Goal: Information Seeking & Learning: Learn about a topic

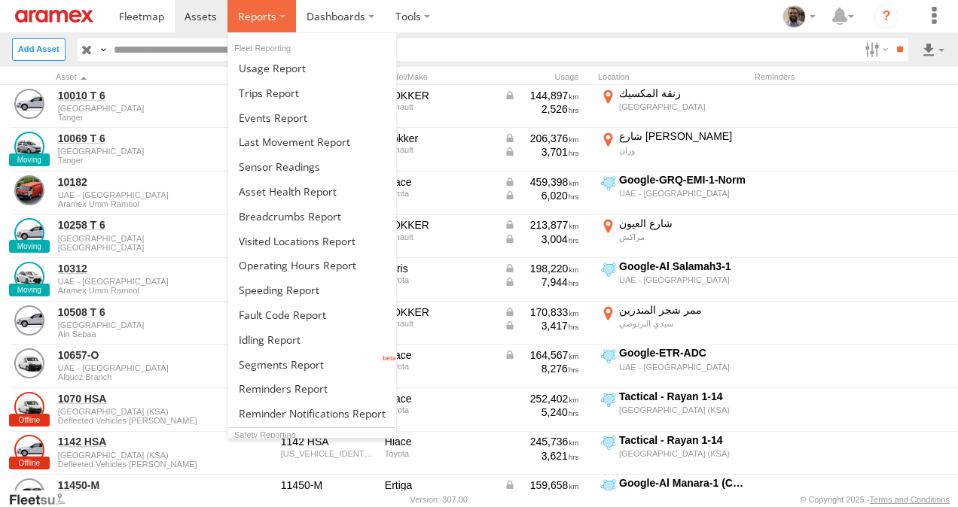
click at [282, 14] on label at bounding box center [261, 16] width 69 height 32
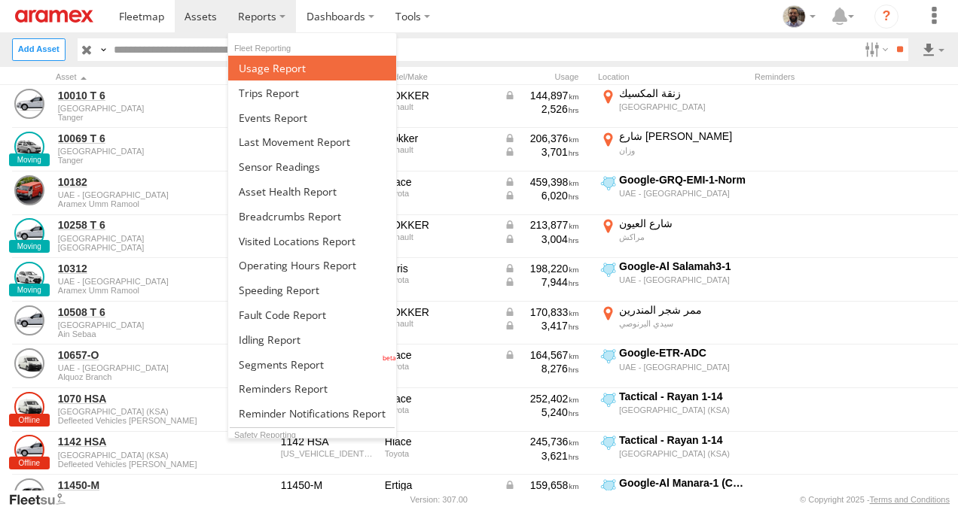
click at [284, 70] on span at bounding box center [272, 68] width 67 height 14
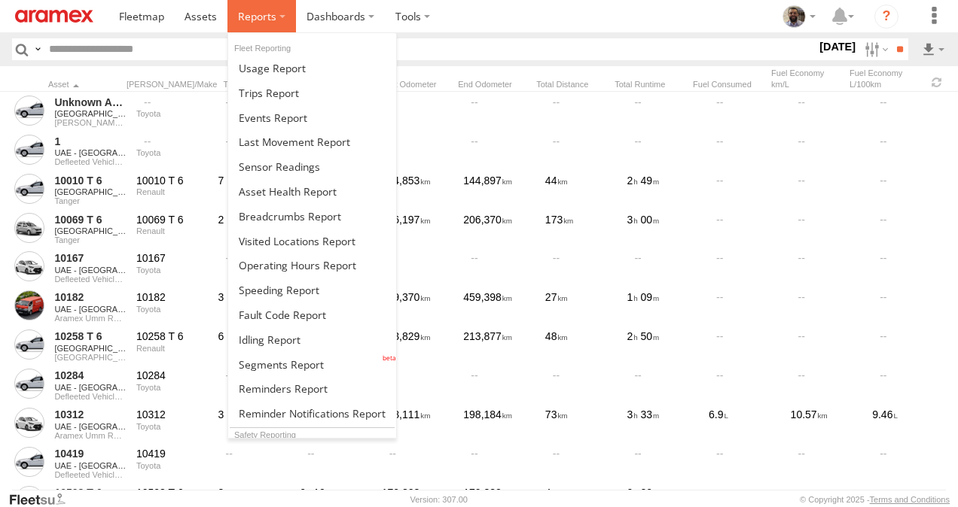
click at [266, 9] on span at bounding box center [257, 16] width 38 height 14
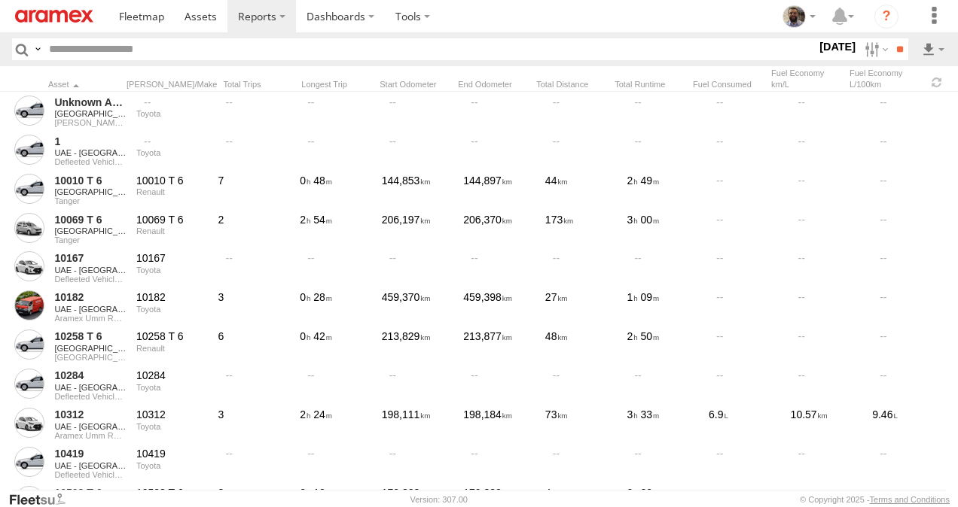
click at [487, 31] on section at bounding box center [530, 16] width 845 height 32
click at [867, 47] on label at bounding box center [874, 49] width 32 height 22
click at [0, 0] on label at bounding box center [0, 0] width 0 height 0
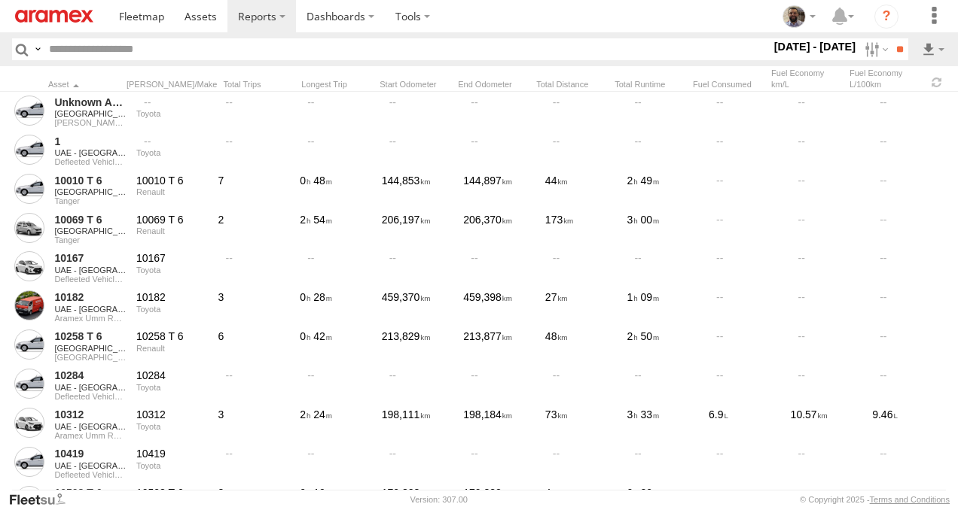
click at [0, 0] on div "[GEOGRAPHIC_DATA]" at bounding box center [0, 0] width 0 height 0
click at [0, 0] on span "[GEOGRAPHIC_DATA]" at bounding box center [0, 0] width 0 height 0
click at [0, 0] on span "All Assets" at bounding box center [0, 0] width 0 height 0
click at [0, 0] on span "Defleeted Vehicles KWI" at bounding box center [0, 0] width 0 height 0
click at [891, 54] on input "**" at bounding box center [899, 49] width 17 height 22
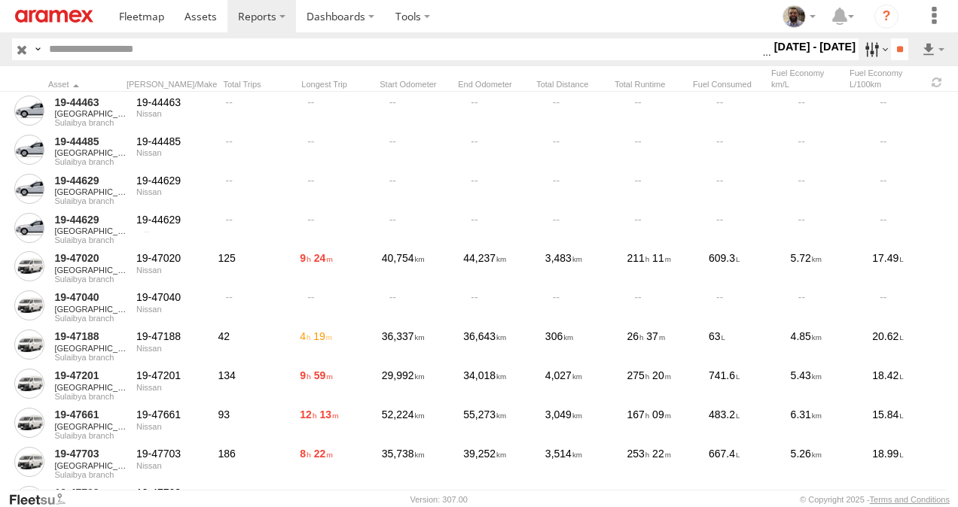
click at [867, 50] on label at bounding box center [874, 49] width 32 height 22
click at [904, 51] on input "**" at bounding box center [899, 49] width 17 height 22
click at [619, 20] on section at bounding box center [530, 16] width 845 height 32
click at [500, 7] on section at bounding box center [530, 16] width 845 height 32
click at [515, 23] on section at bounding box center [530, 16] width 845 height 32
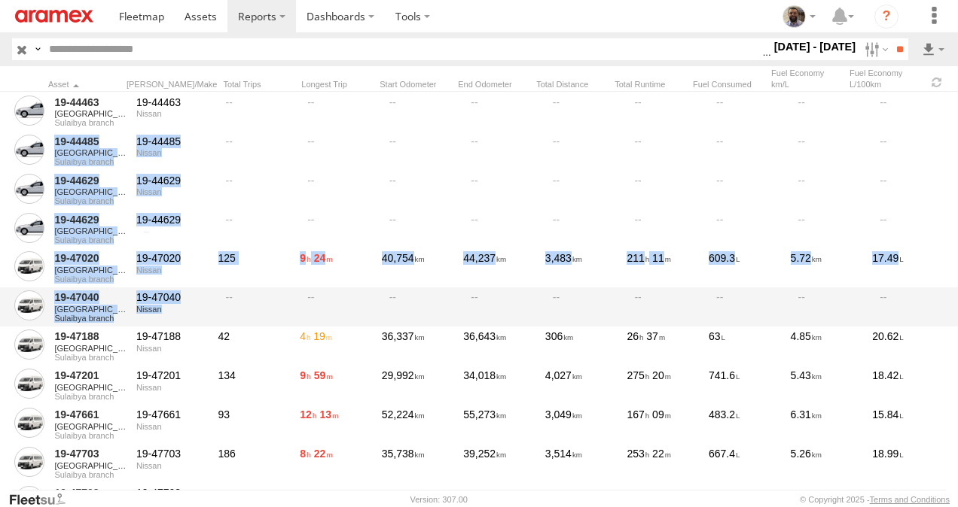
drag, startPoint x: 950, startPoint y: 99, endPoint x: 928, endPoint y: 312, distance: 215.0
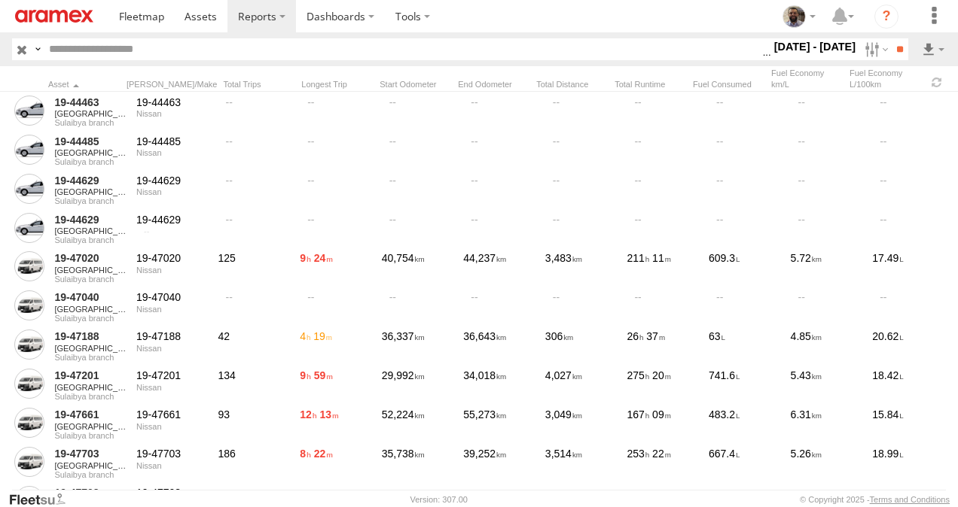
click at [543, 26] on section at bounding box center [530, 16] width 845 height 32
click at [504, 32] on section at bounding box center [530, 16] width 845 height 32
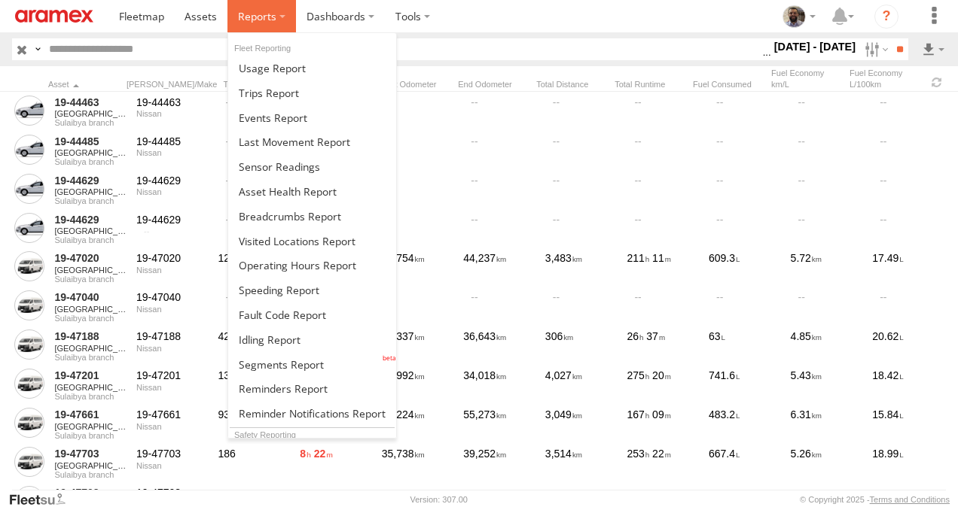
click at [259, 24] on label at bounding box center [261, 16] width 69 height 32
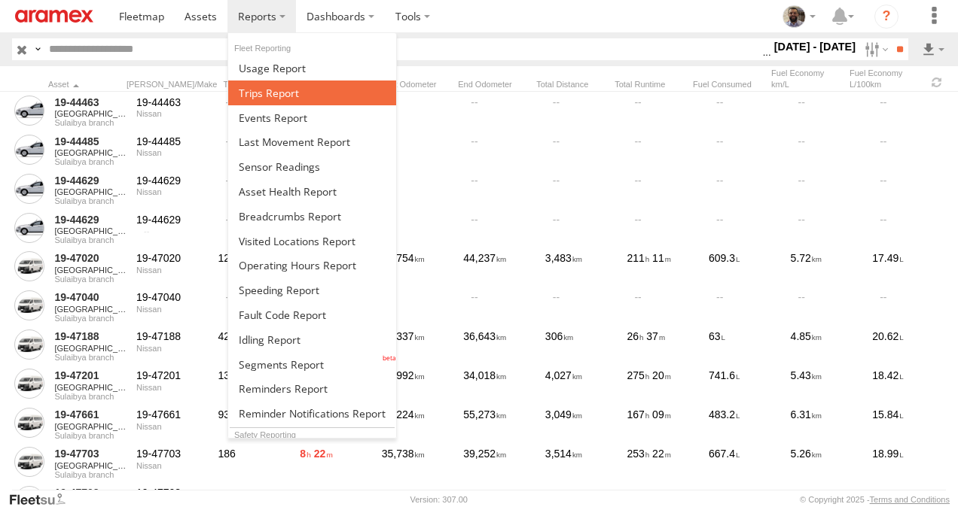
click at [275, 87] on span at bounding box center [269, 93] width 60 height 14
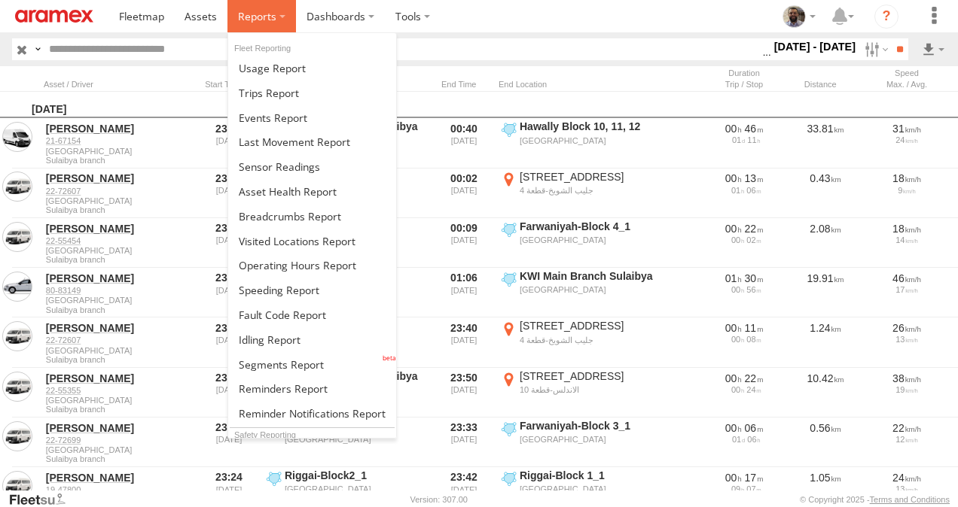
click at [272, 30] on label at bounding box center [261, 16] width 69 height 32
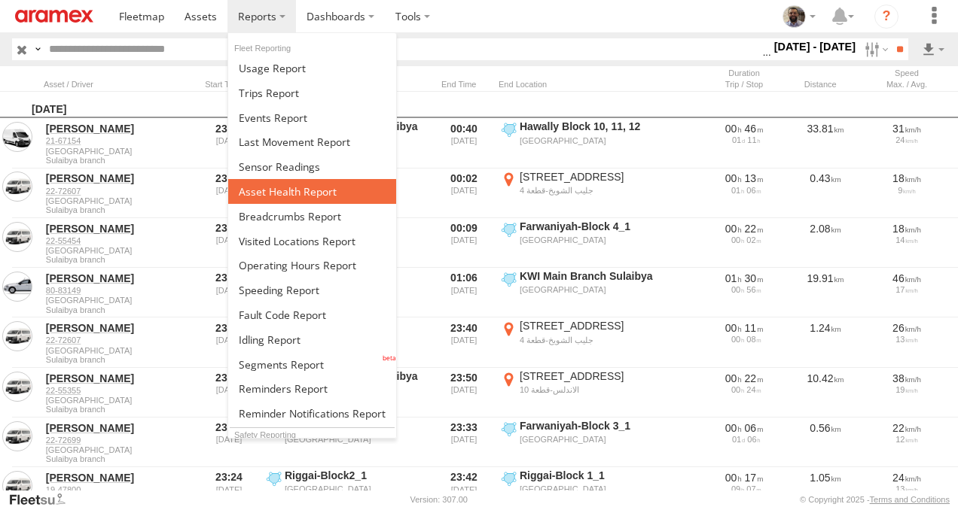
click at [319, 193] on span at bounding box center [288, 191] width 98 height 14
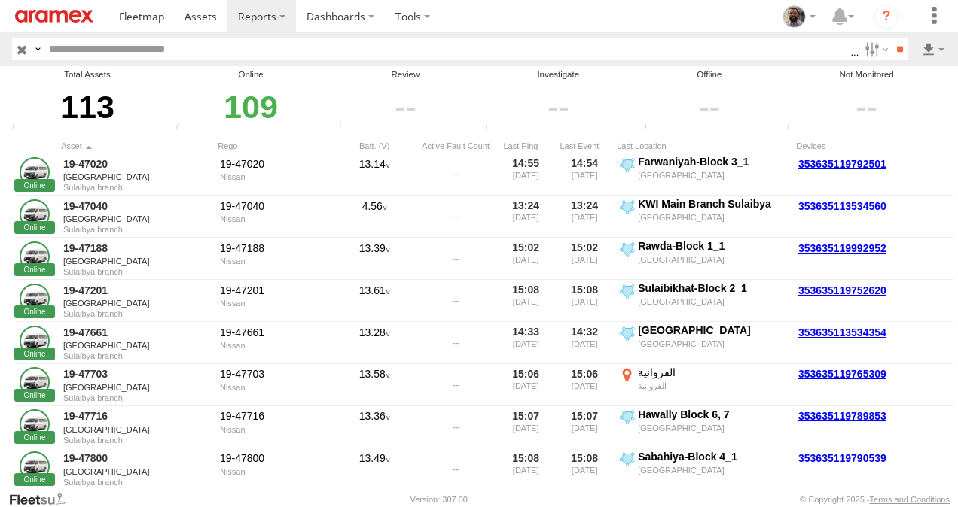
click at [0, 0] on span "[GEOGRAPHIC_DATA]" at bounding box center [0, 0] width 0 height 0
click at [0, 0] on span "All Assets" at bounding box center [0, 0] width 0 height 0
click at [891, 54] on input "**" at bounding box center [899, 49] width 17 height 22
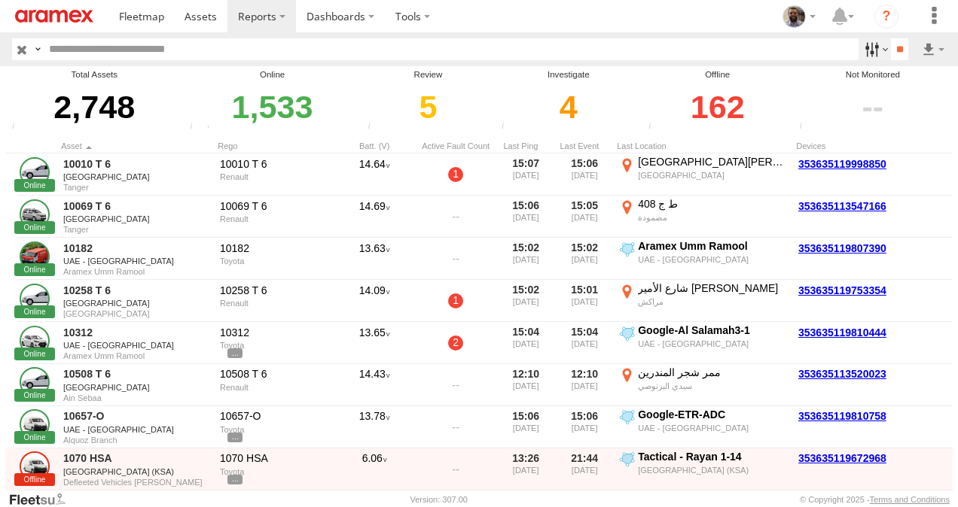
click at [870, 46] on label at bounding box center [874, 49] width 32 height 22
click at [716, 104] on div "162" at bounding box center [717, 107] width 147 height 52
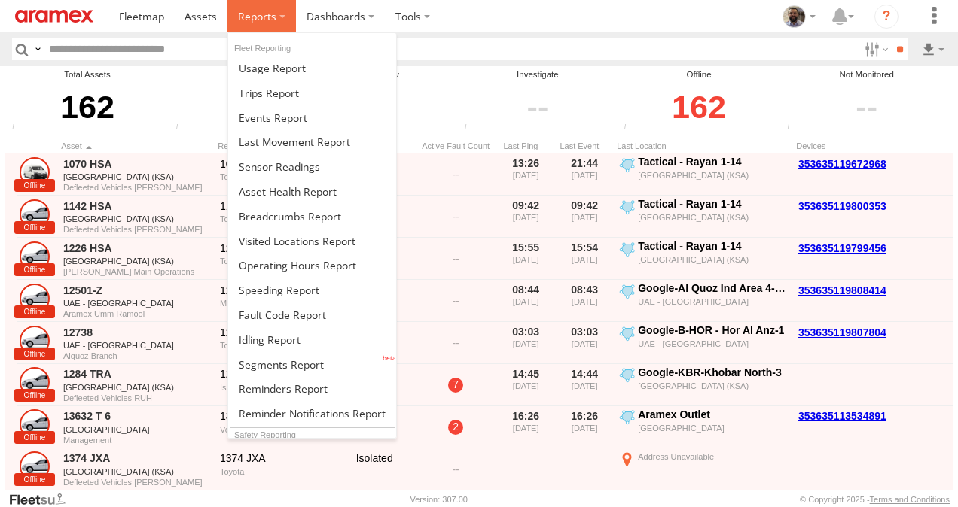
click at [286, 17] on label at bounding box center [261, 16] width 69 height 32
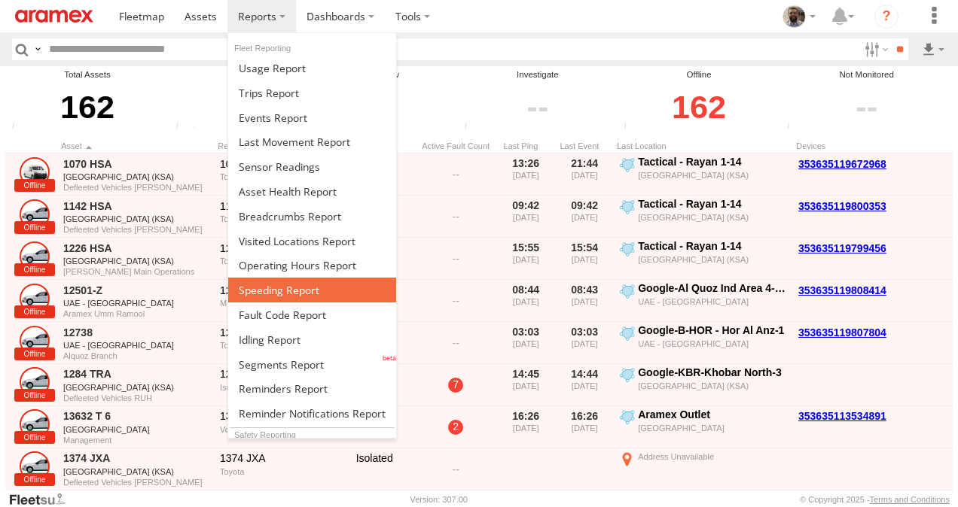
click at [318, 283] on link at bounding box center [312, 290] width 168 height 25
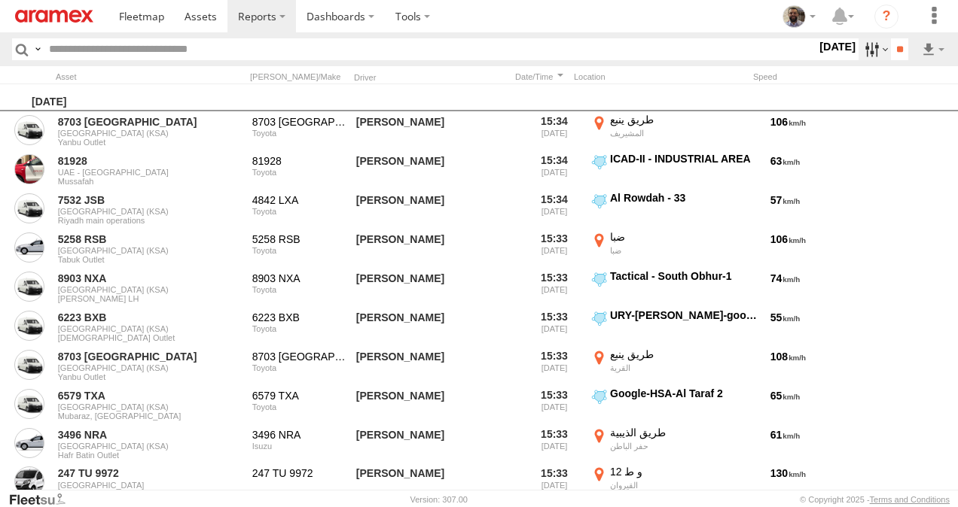
click at [879, 53] on label at bounding box center [874, 49] width 32 height 22
click at [184, 8] on link at bounding box center [201, 16] width 53 height 32
click at [192, 17] on span at bounding box center [200, 16] width 32 height 14
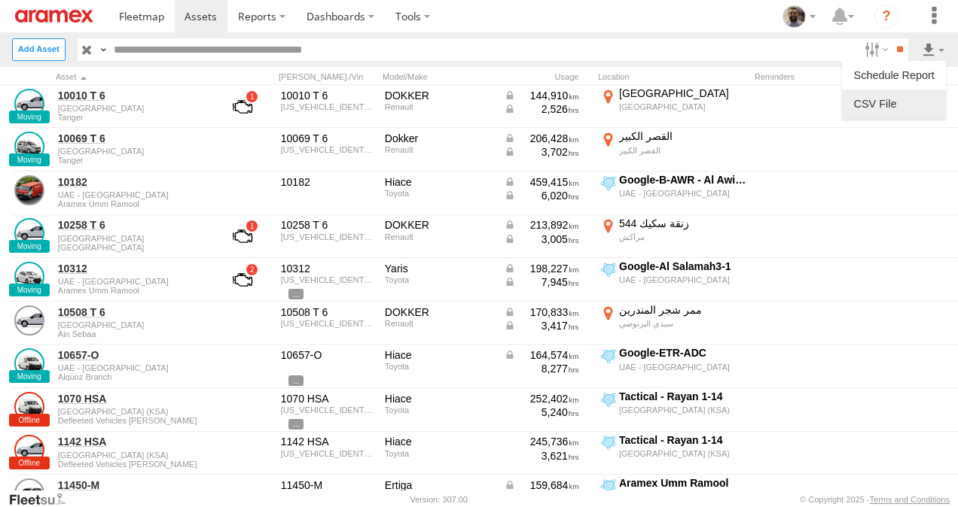
click at [876, 108] on label at bounding box center [894, 104] width 92 height 23
drag, startPoint x: 361, startPoint y: 227, endPoint x: 358, endPoint y: 322, distance: 94.9
click at [0, 0] on div "Asset Fields Asset ID Asset label Make Model Registration [PERSON_NAME] Tags Re…" at bounding box center [0, 0] width 0 height 0
click at [0, 0] on form "CSV Export × Asset Fields Asset ID Asset label Make Model Registration [PERSON_…" at bounding box center [0, 0] width 0 height 0
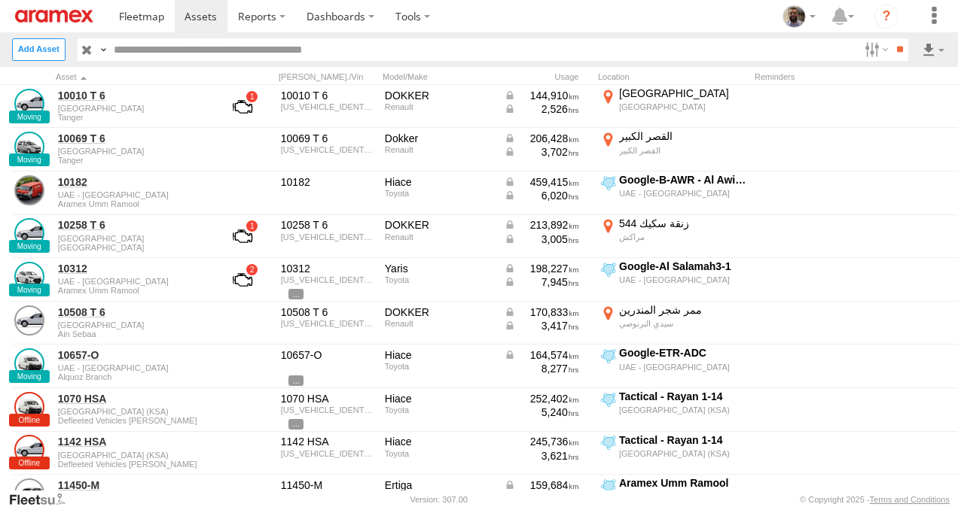
scroll to position [0, 0]
click at [0, 0] on label "×" at bounding box center [0, 0] width 0 height 0
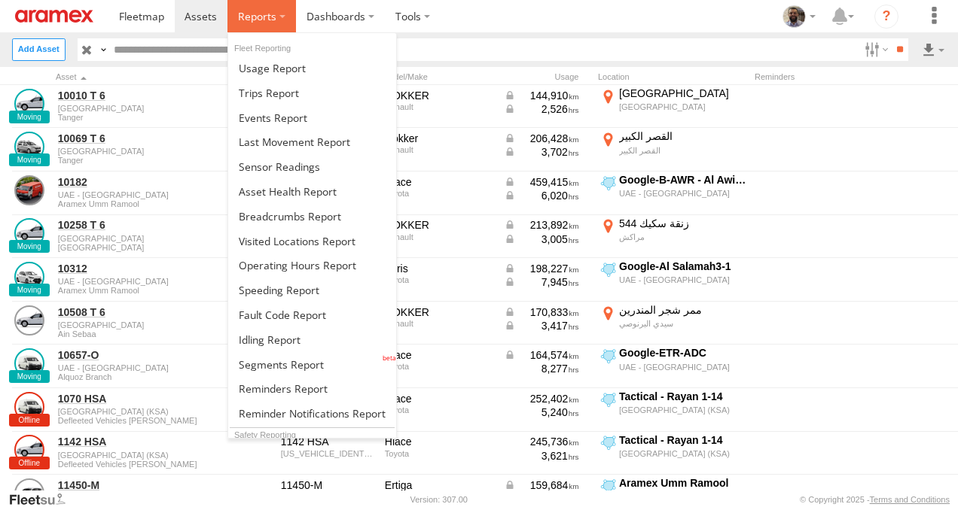
click at [280, 8] on label at bounding box center [261, 16] width 69 height 32
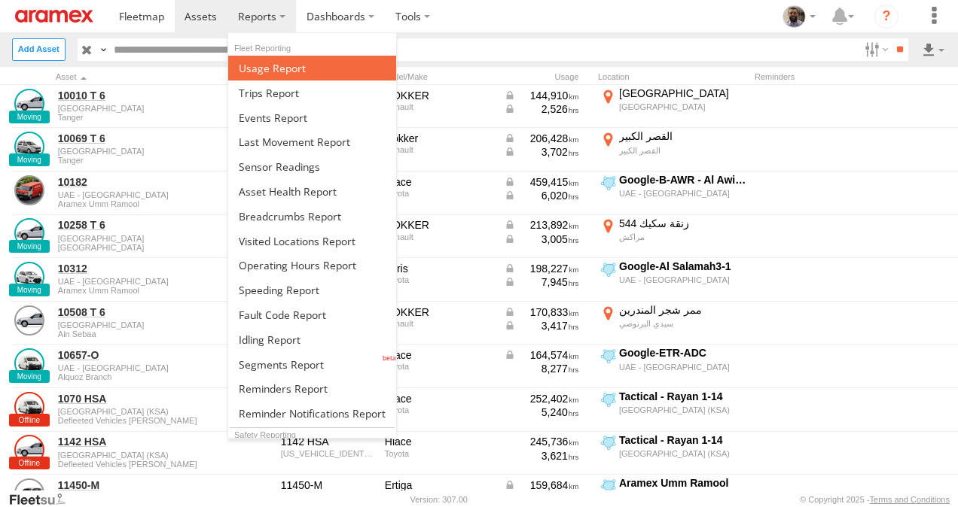
click at [276, 65] on span at bounding box center [272, 68] width 67 height 14
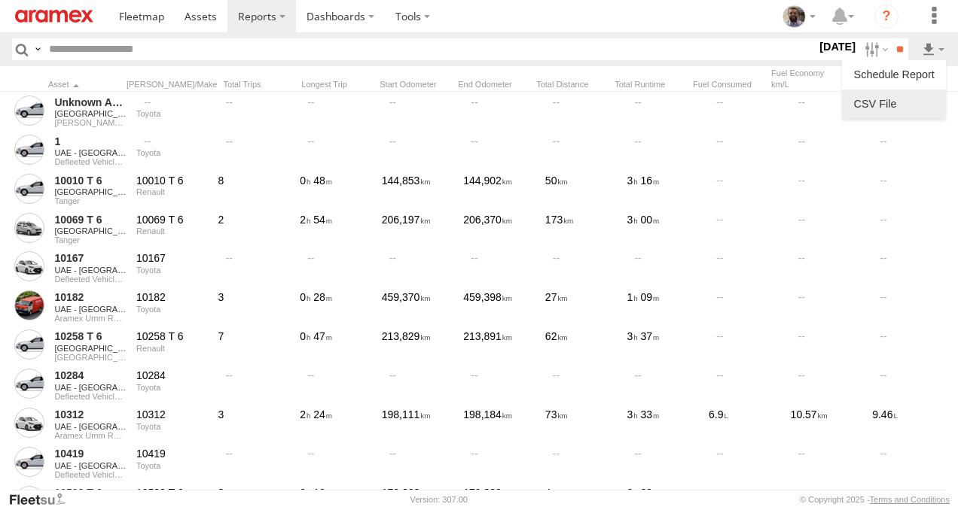
click at [892, 103] on link at bounding box center [894, 104] width 92 height 23
click at [917, 79] on label at bounding box center [894, 74] width 92 height 23
click at [0, 0] on select "*** ***** ****** *******" at bounding box center [0, 0] width 0 height 0
click at [0, 0] on select "**********" at bounding box center [0, 0] width 0 height 0
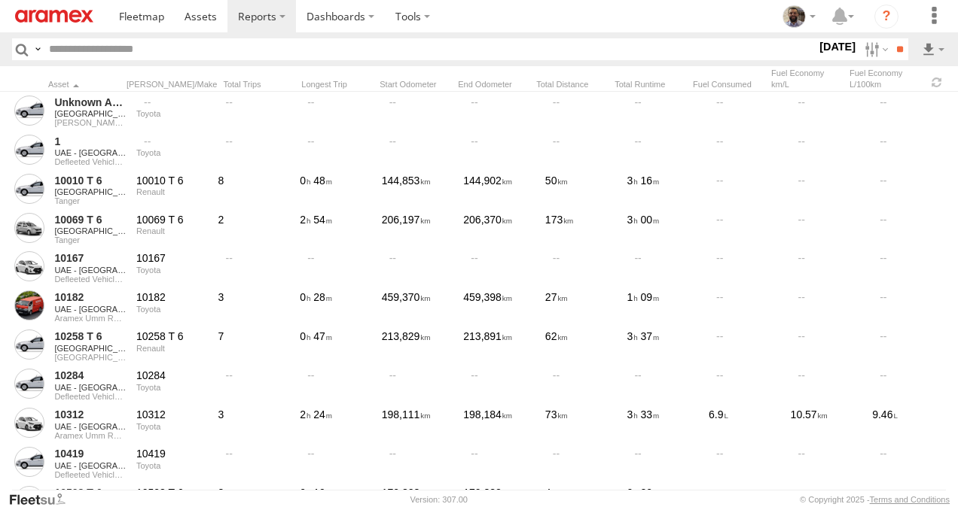
click at [0, 0] on input "**********" at bounding box center [0, 0] width 0 height 0
click at [0, 0] on textarea at bounding box center [0, 0] width 0 height 0
click at [0, 0] on div "Schedule Usage Report ×" at bounding box center [0, 0] width 0 height 0
click at [0, 0] on label "×" at bounding box center [0, 0] width 0 height 0
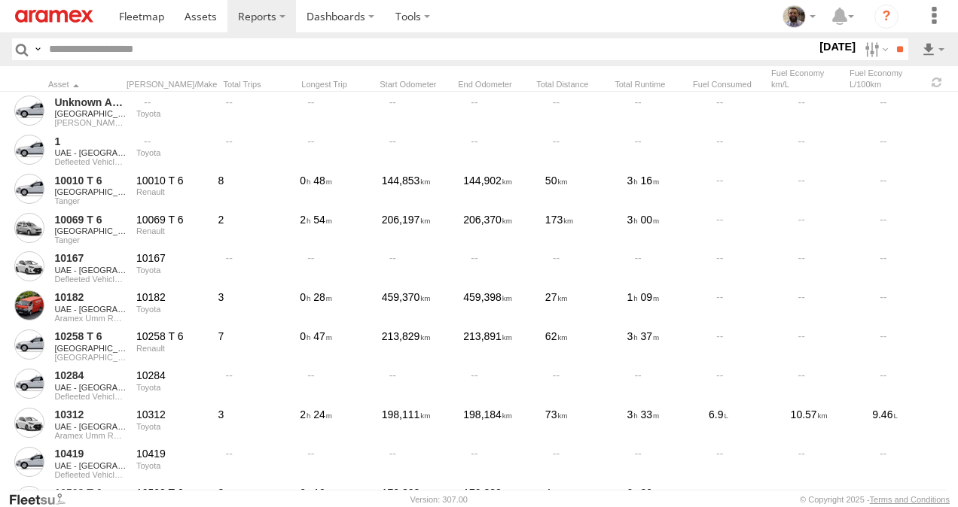
click at [510, 35] on header "Search Query Asset ID Asset Label Registration Manufacturer Model VIN Driver Id…" at bounding box center [479, 49] width 958 height 34
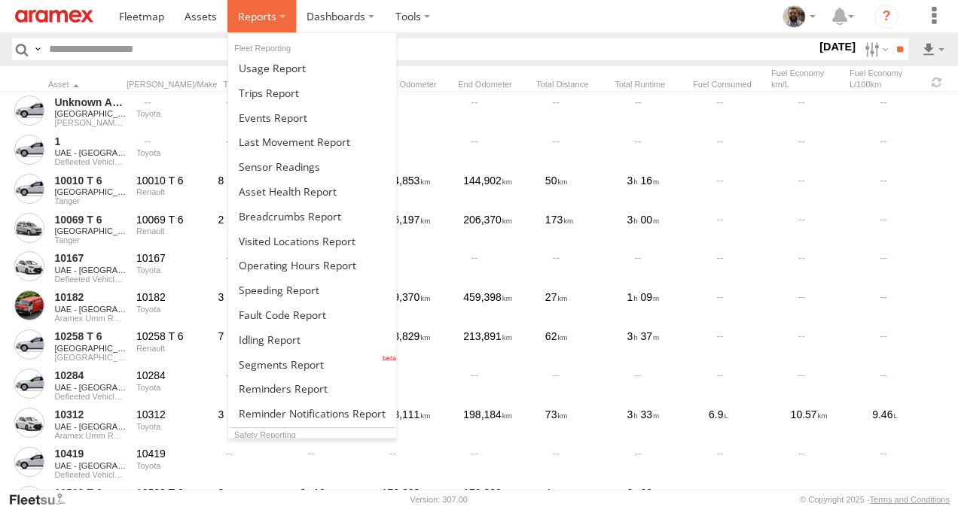
click at [279, 15] on label at bounding box center [261, 16] width 69 height 32
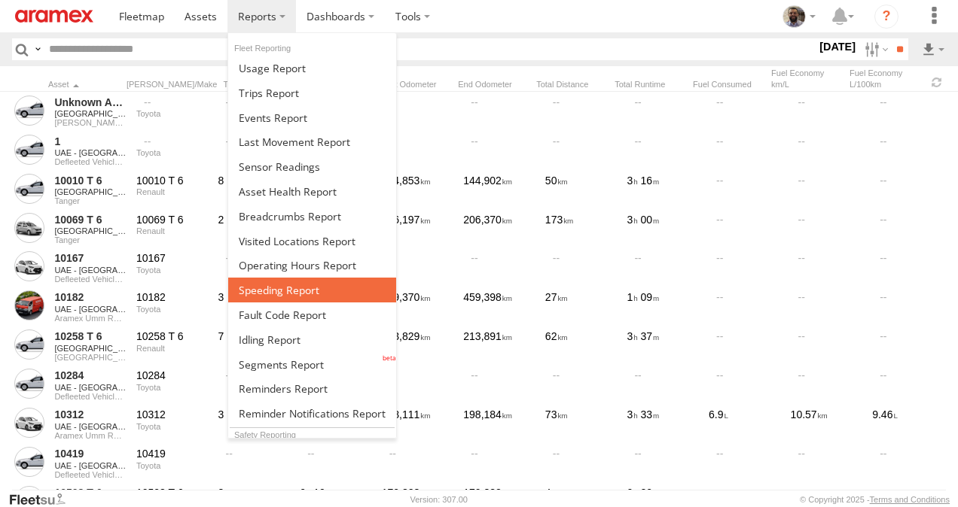
click at [318, 294] on link at bounding box center [312, 290] width 168 height 25
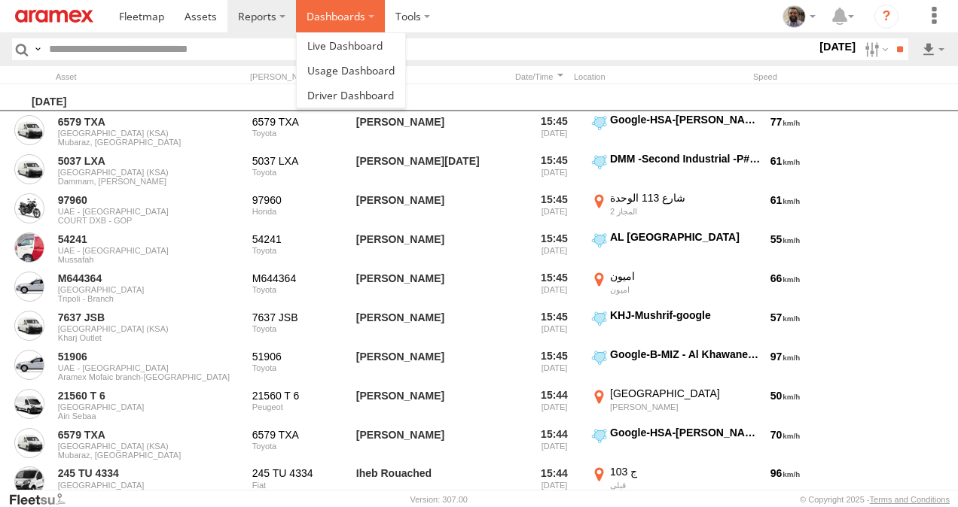
click at [370, 15] on label "Dashboards" at bounding box center [340, 16] width 89 height 32
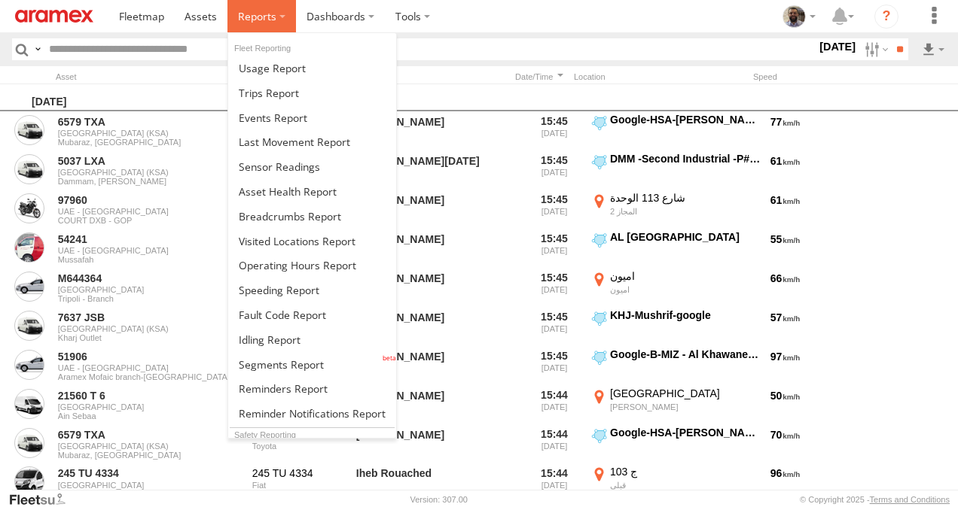
click at [283, 23] on label at bounding box center [261, 16] width 69 height 32
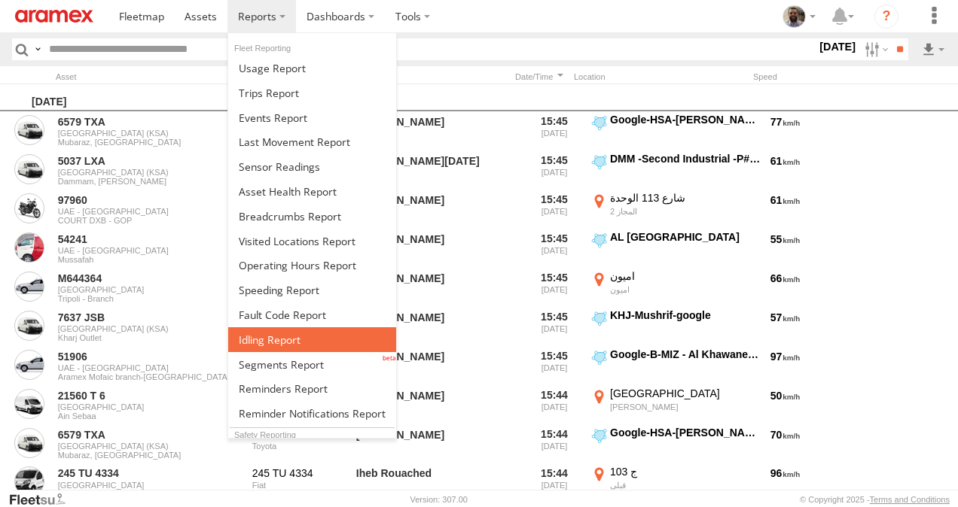
click at [329, 339] on link at bounding box center [312, 339] width 168 height 25
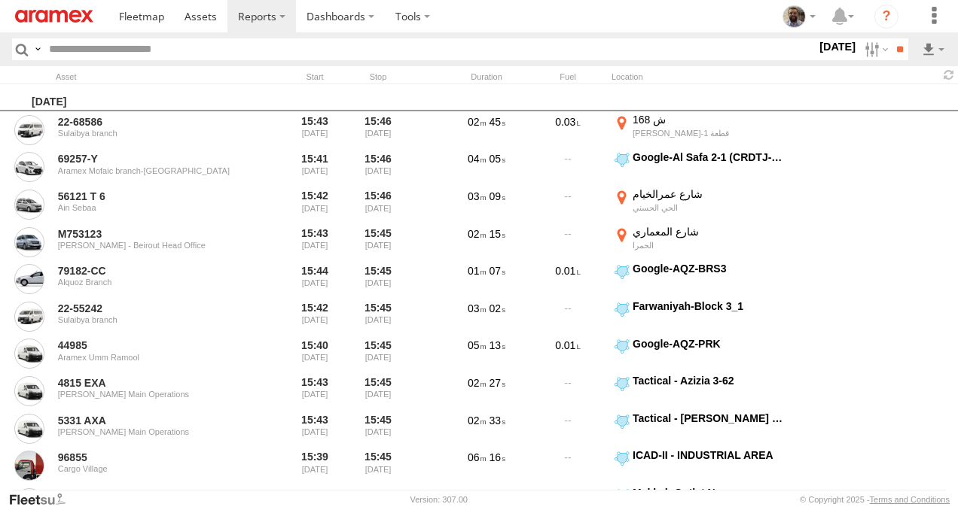
click at [864, 63] on header "Search Query Asset ID Asset Label Registration Manufacturer Model VIN BAH" at bounding box center [479, 49] width 958 height 34
click at [869, 59] on label at bounding box center [874, 49] width 32 height 22
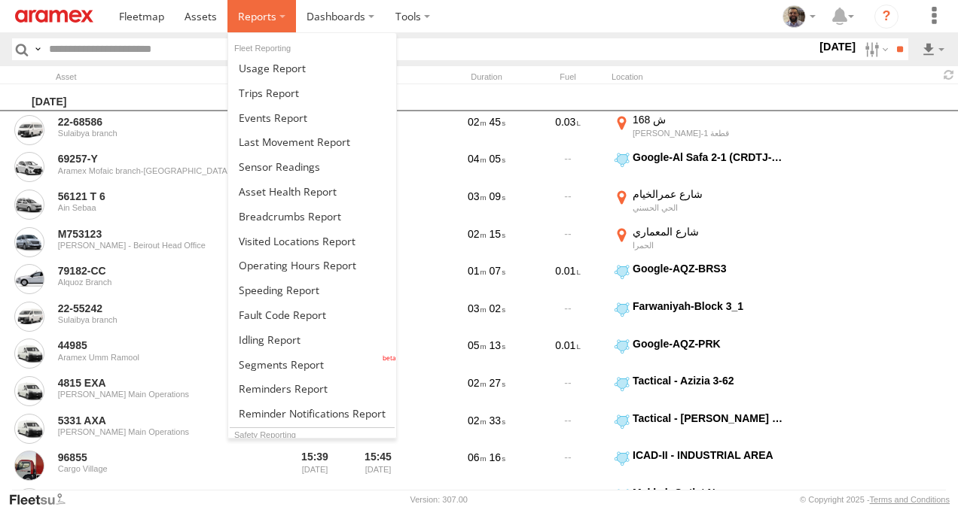
click at [268, 25] on label at bounding box center [261, 16] width 69 height 32
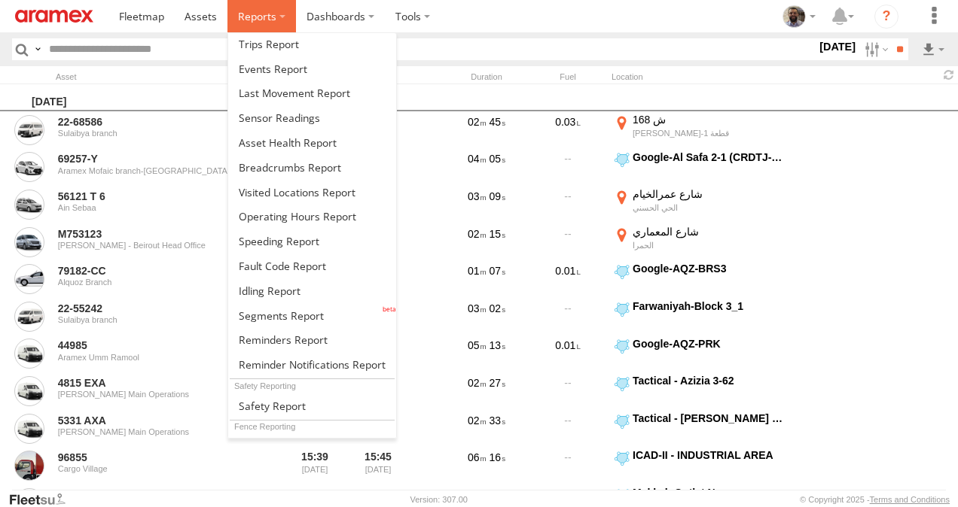
scroll to position [50, 0]
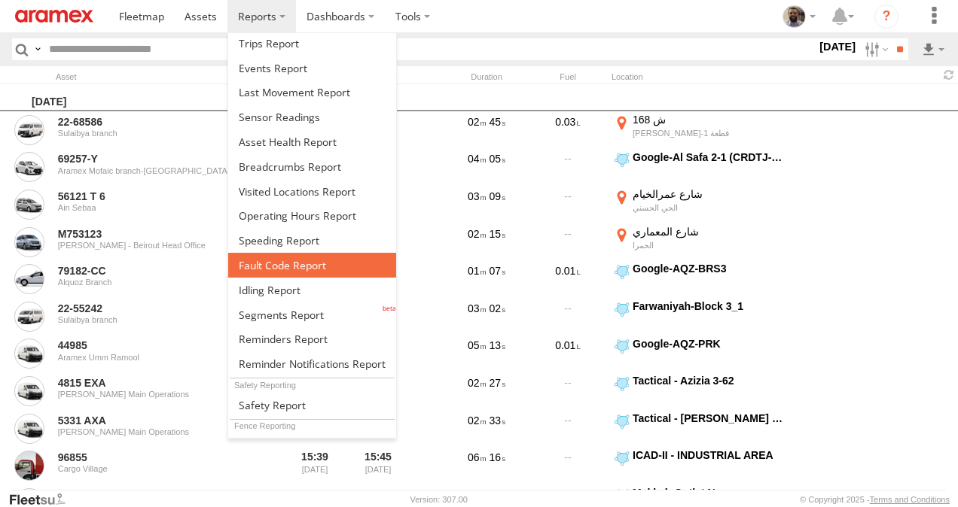
click at [330, 269] on link at bounding box center [312, 265] width 168 height 25
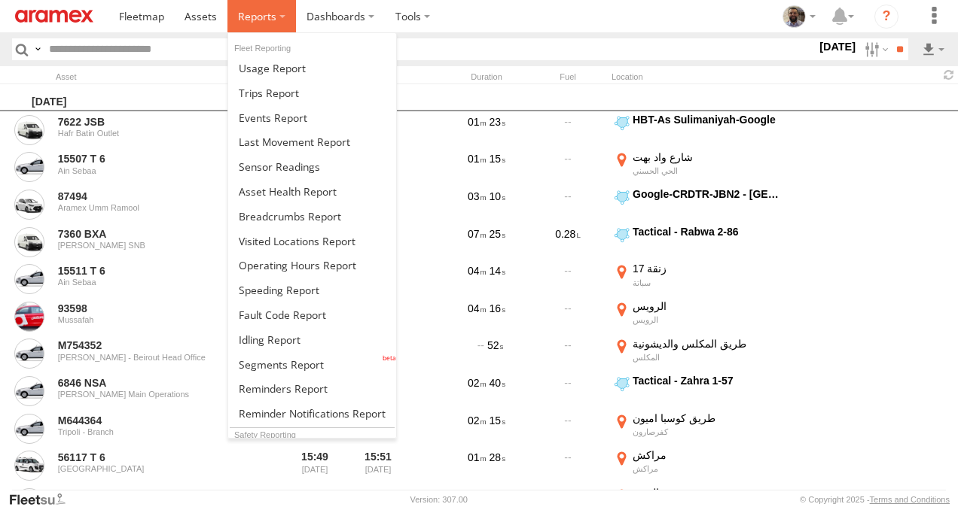
click at [261, 14] on span at bounding box center [257, 16] width 38 height 14
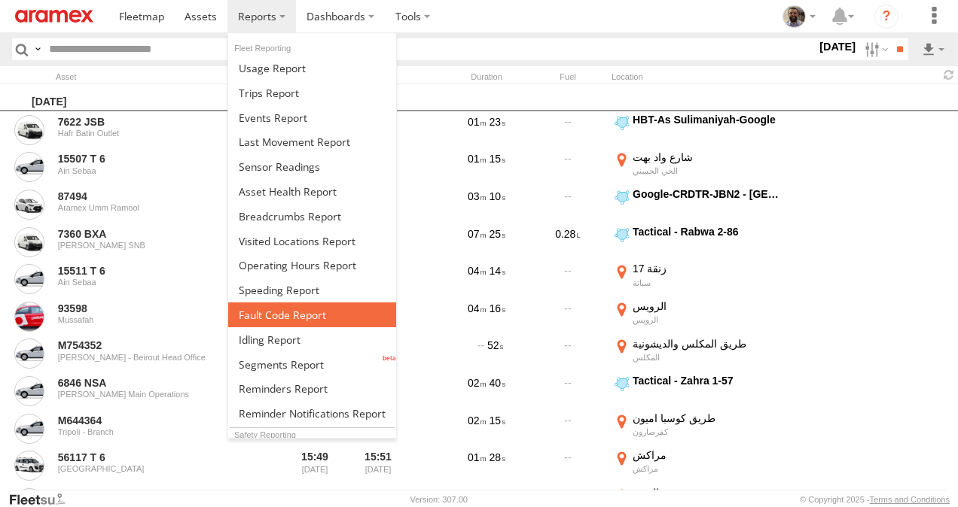
click at [288, 310] on span at bounding box center [282, 315] width 87 height 14
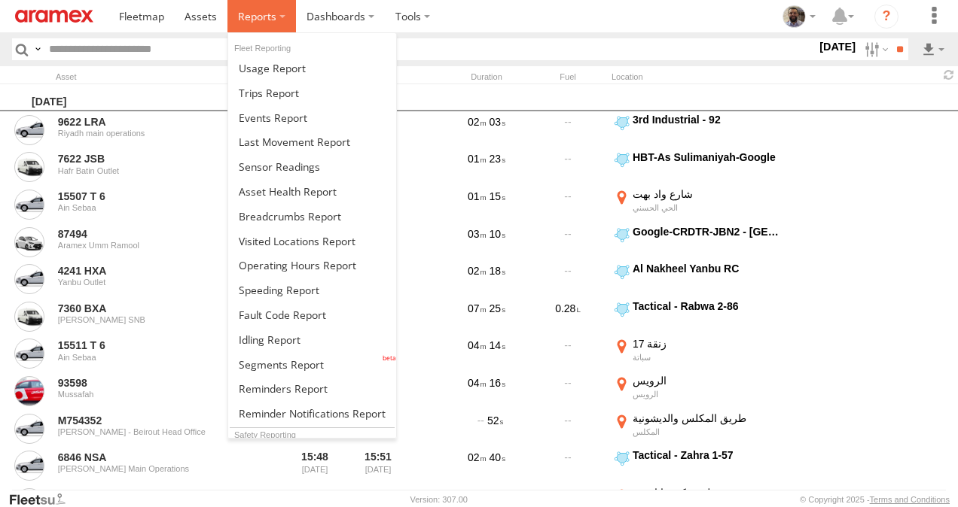
click at [260, 23] on span at bounding box center [257, 16] width 38 height 14
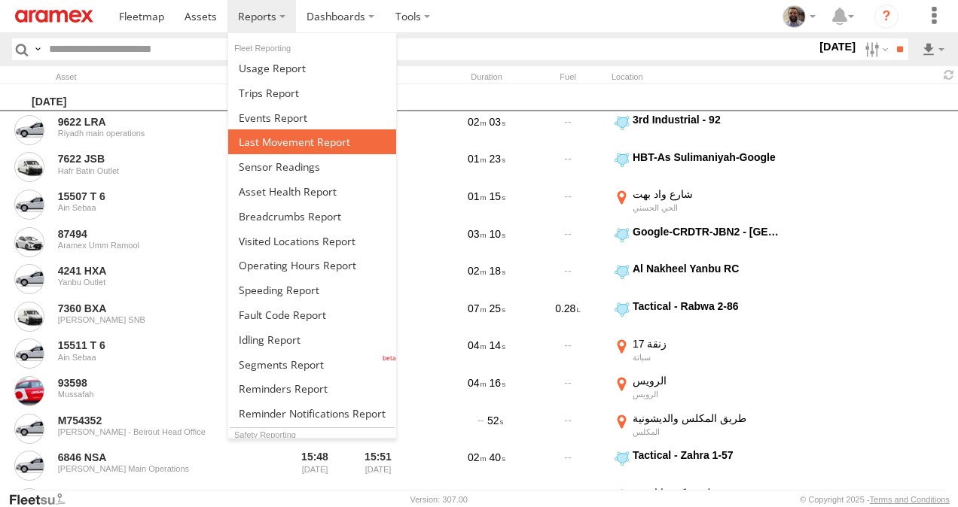
click at [338, 149] on link at bounding box center [312, 141] width 168 height 25
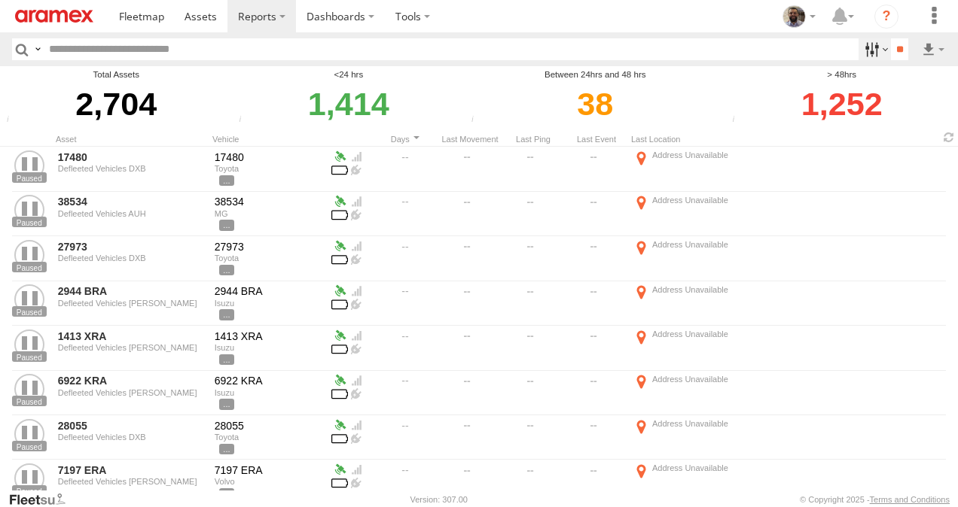
click at [867, 54] on label at bounding box center [874, 49] width 32 height 22
click at [0, 0] on span "BAH - [GEOGRAPHIC_DATA]" at bounding box center [0, 0] width 0 height 0
click at [0, 0] on span "All Assets" at bounding box center [0, 0] width 0 height 0
drag, startPoint x: 69, startPoint y: 145, endPoint x: 65, endPoint y: 273, distance: 128.1
click at [858, 59] on div "Aramex International LLC All Assets Unassigned Group BAH - Bahrain All Assets B…" at bounding box center [858, 50] width 0 height 20
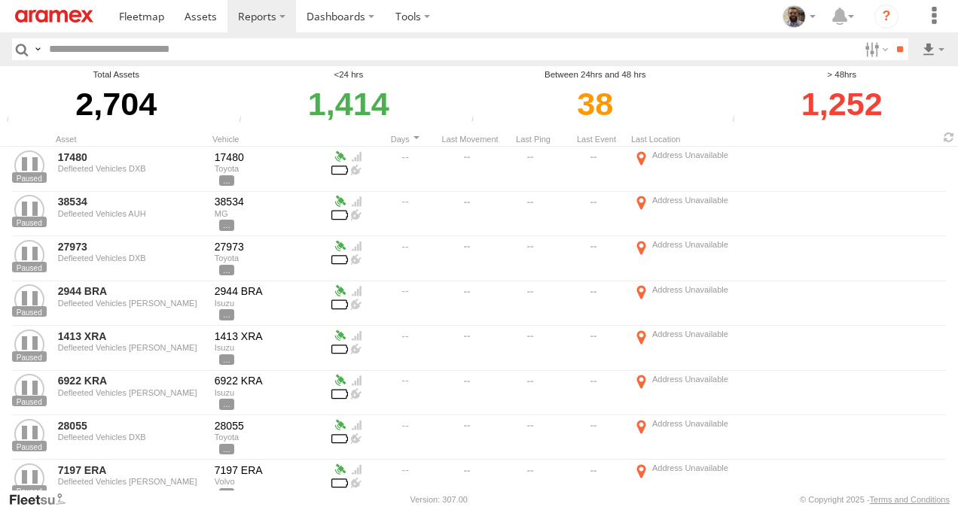
drag, startPoint x: 65, startPoint y: 273, endPoint x: 41, endPoint y: 268, distance: 24.5
click at [0, 0] on span "[GEOGRAPHIC_DATA]" at bounding box center [0, 0] width 0 height 0
click at [0, 0] on span "All Assets" at bounding box center [0, 0] width 0 height 0
click at [0, 0] on span "[GEOGRAPHIC_DATA]" at bounding box center [0, 0] width 0 height 0
click at [0, 0] on span "All Assets" at bounding box center [0, 0] width 0 height 0
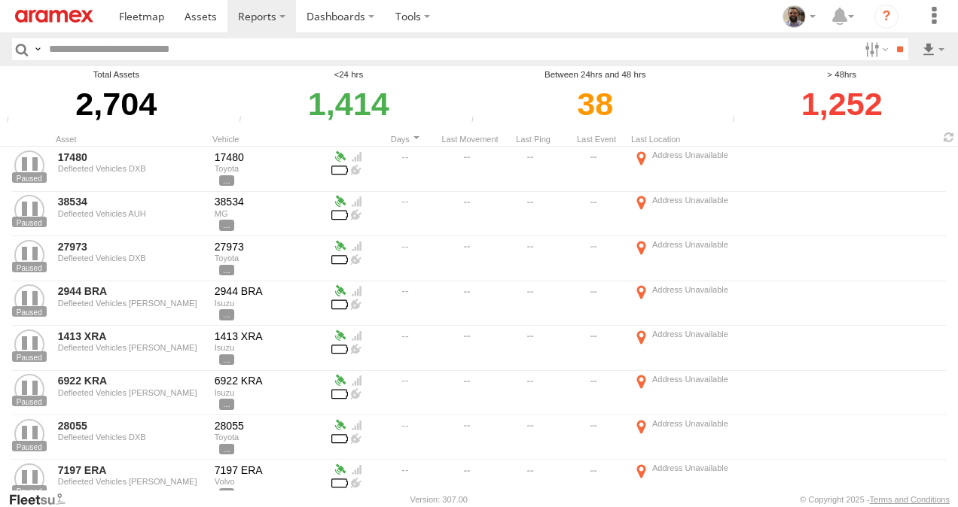
click at [0, 0] on span "BAH - [GEOGRAPHIC_DATA]" at bounding box center [0, 0] width 0 height 0
click at [0, 0] on span "Defleeted Vehicles BAH" at bounding box center [0, 0] width 0 height 0
click at [0, 0] on span "Defleeted Vehicles KWI" at bounding box center [0, 0] width 0 height 0
click at [0, 0] on span "Defleeted Vehicles BEY" at bounding box center [0, 0] width 0 height 0
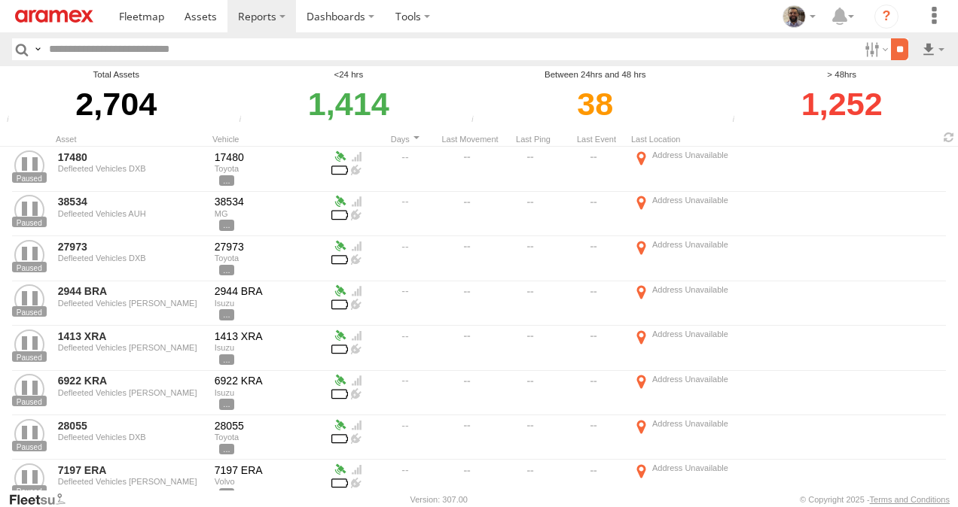
click at [892, 50] on input "**" at bounding box center [899, 49] width 17 height 22
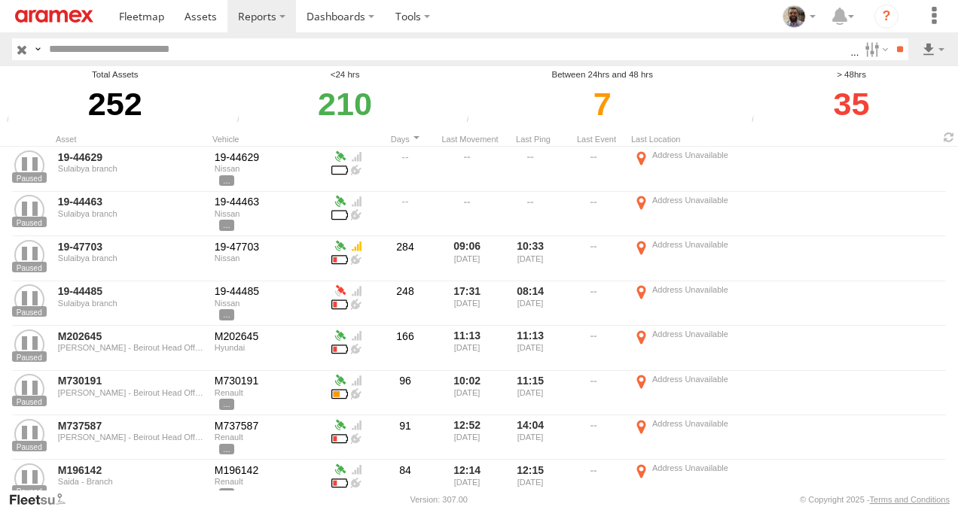
click at [846, 105] on div "35" at bounding box center [851, 103] width 209 height 45
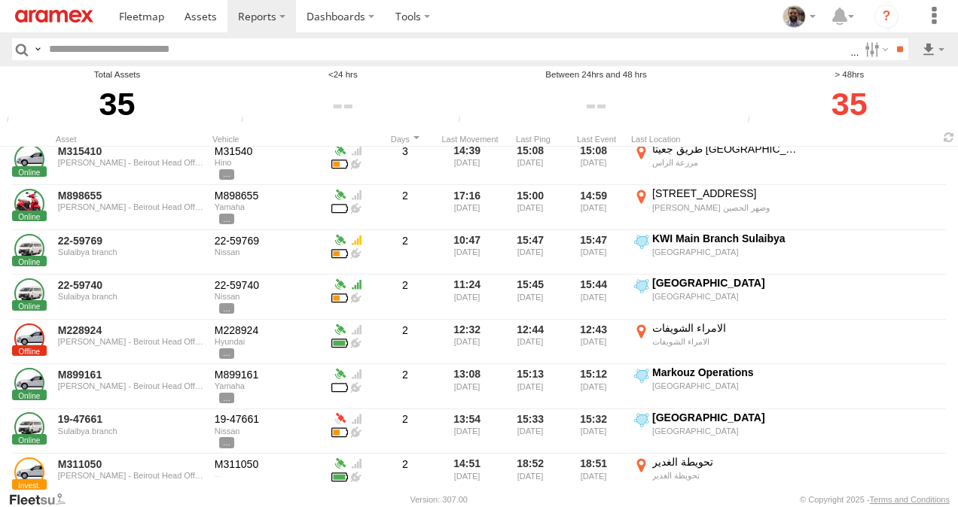
scroll to position [1211, 0]
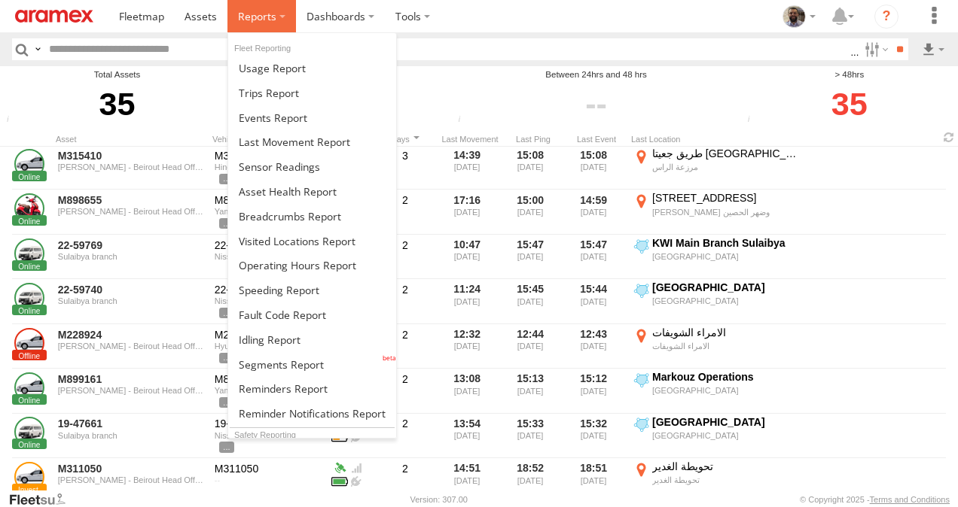
click at [276, 24] on label at bounding box center [261, 16] width 69 height 32
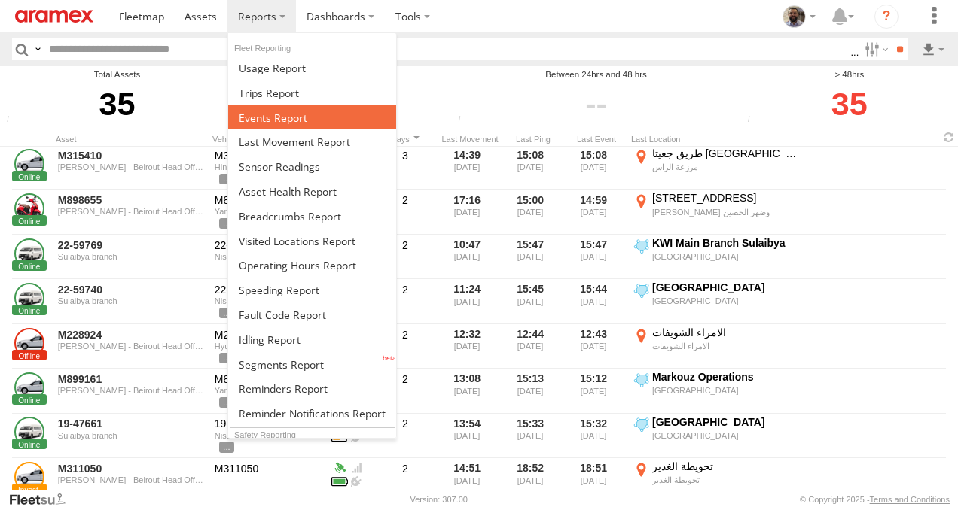
click at [300, 116] on span at bounding box center [273, 118] width 69 height 14
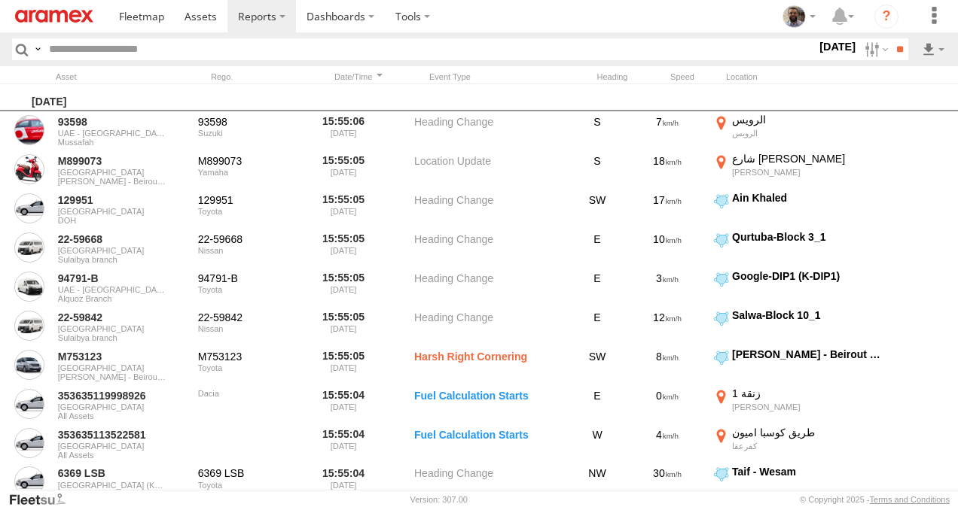
click at [300, 53] on input "text" at bounding box center [429, 49] width 773 height 22
type input "*****"
click at [897, 45] on input "**" at bounding box center [899, 49] width 17 height 22
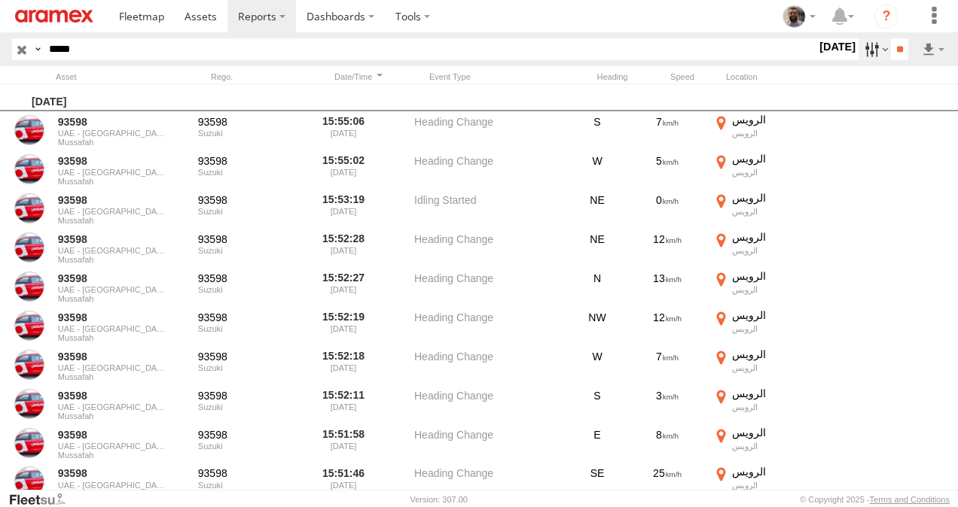
click at [875, 49] on label at bounding box center [874, 49] width 32 height 22
click at [897, 41] on input "**" at bounding box center [899, 49] width 17 height 22
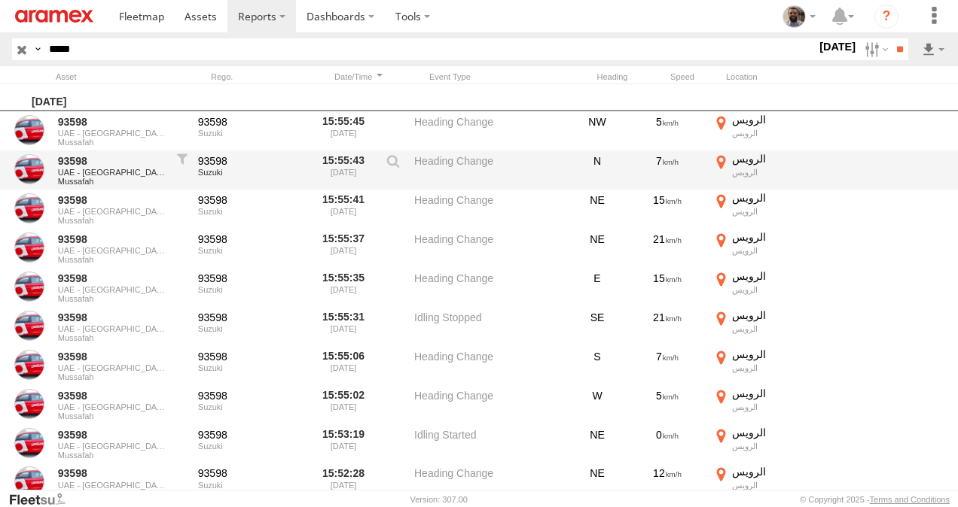
click at [918, 166] on div "93598 UAE - United Arab Emirates Mussafah 93598 Suzuki 15:55:43 15/09/2025 Head…" at bounding box center [512, 170] width 1024 height 39
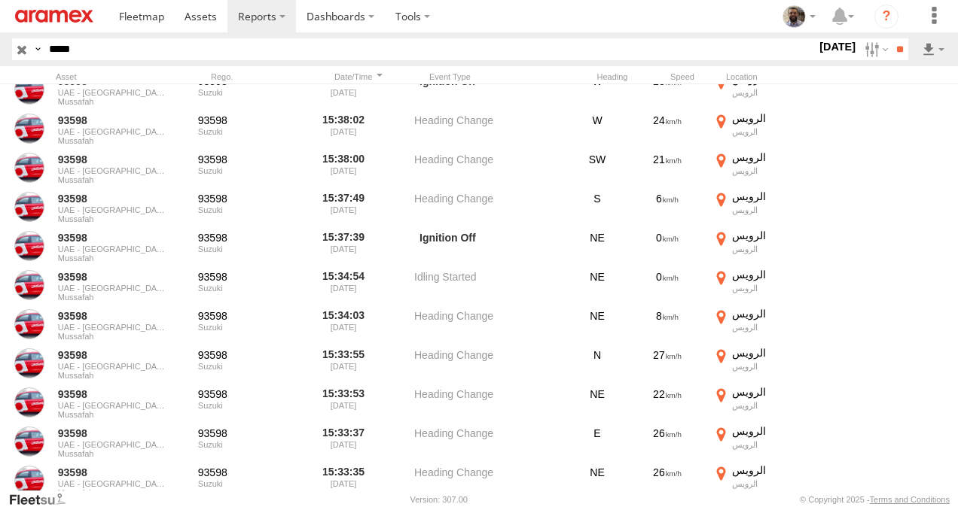
scroll to position [2379, 0]
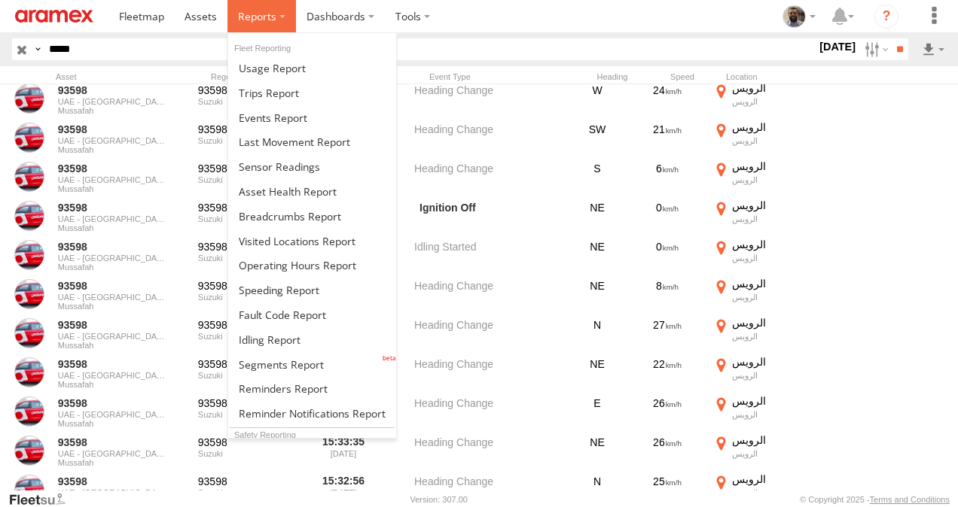
click at [267, 28] on label at bounding box center [261, 16] width 69 height 32
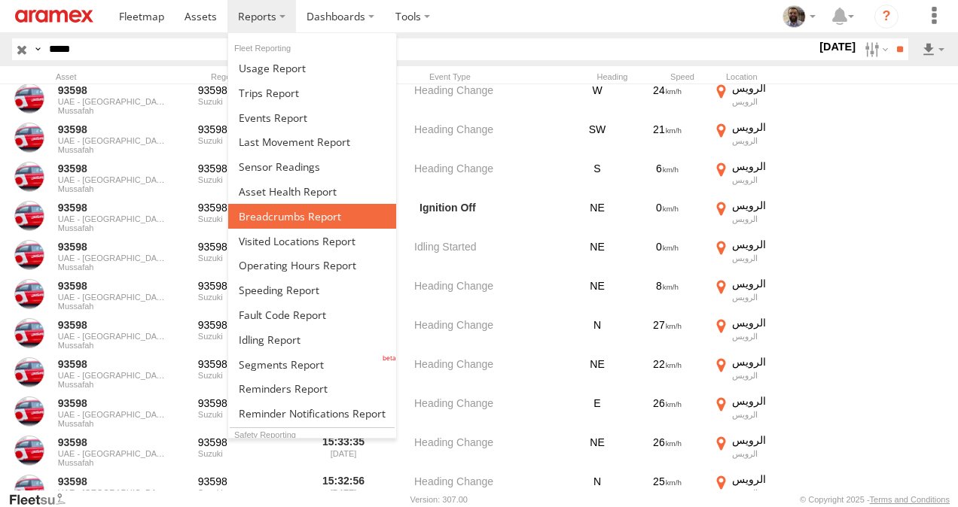
click at [306, 220] on span at bounding box center [290, 216] width 102 height 14
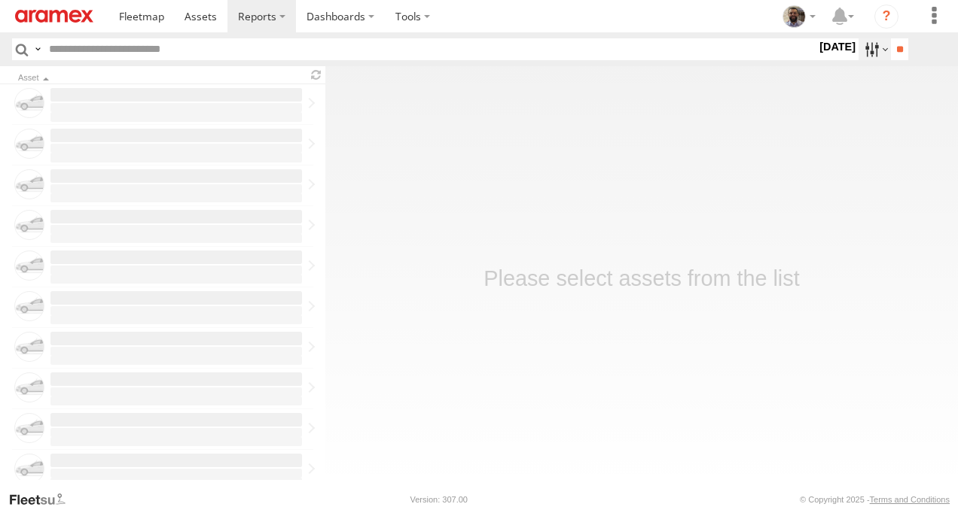
click at [869, 47] on label at bounding box center [874, 49] width 32 height 22
click at [0, 0] on span "BAH - [GEOGRAPHIC_DATA]" at bounding box center [0, 0] width 0 height 0
click at [0, 0] on div "All Assets" at bounding box center [0, 0] width 0 height 0
click at [0, 0] on span "All Assets" at bounding box center [0, 0] width 0 height 0
click at [0, 0] on span "Defleeted Vehicles BAH" at bounding box center [0, 0] width 0 height 0
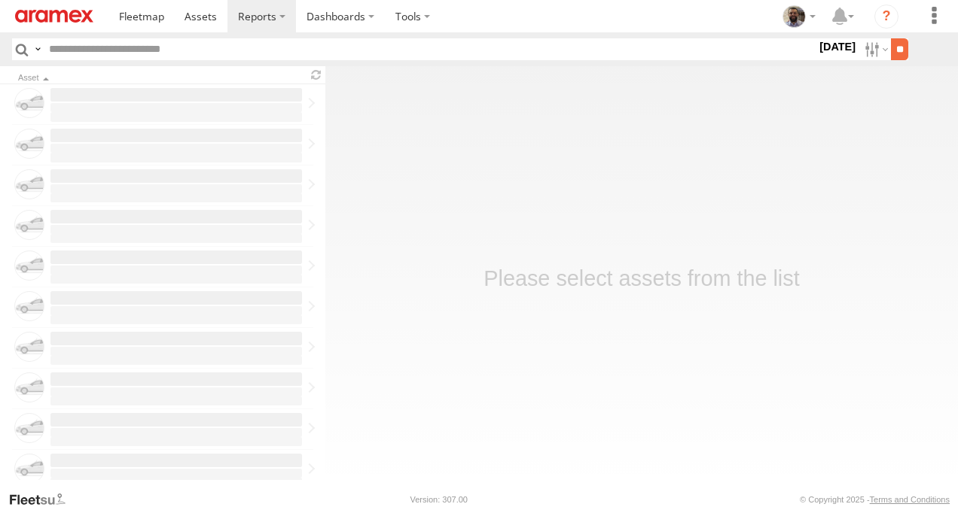
click at [893, 44] on input "**" at bounding box center [899, 49] width 17 height 22
click at [207, 61] on header "Search Query Asset ID Asset Label Registration Manufacturer Model [PERSON_NAME]" at bounding box center [479, 49] width 958 height 34
click at [227, 51] on input "text" at bounding box center [425, 49] width 765 height 22
click at [864, 55] on label at bounding box center [874, 49] width 32 height 22
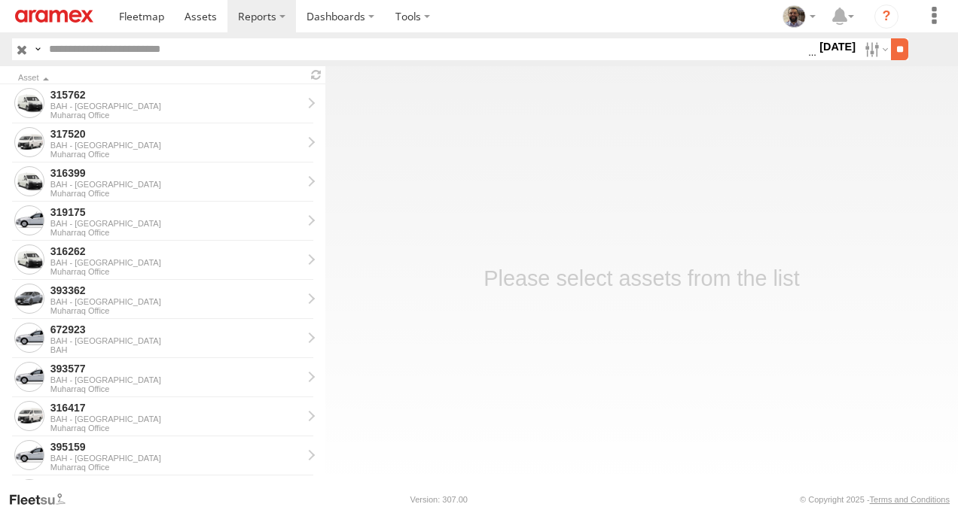
click at [894, 56] on input "**" at bounding box center [899, 49] width 17 height 22
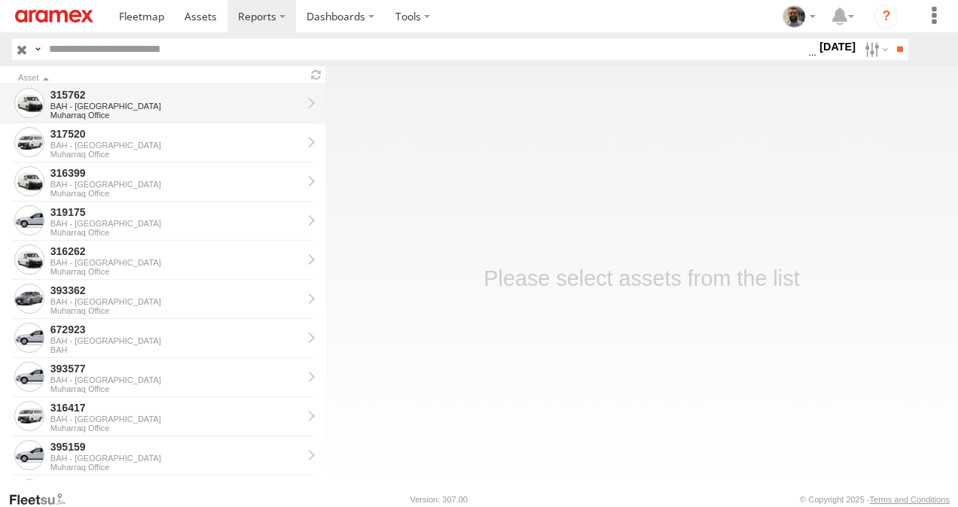
click at [80, 103] on div "BAH - [GEOGRAPHIC_DATA]" at bounding box center [175, 106] width 251 height 9
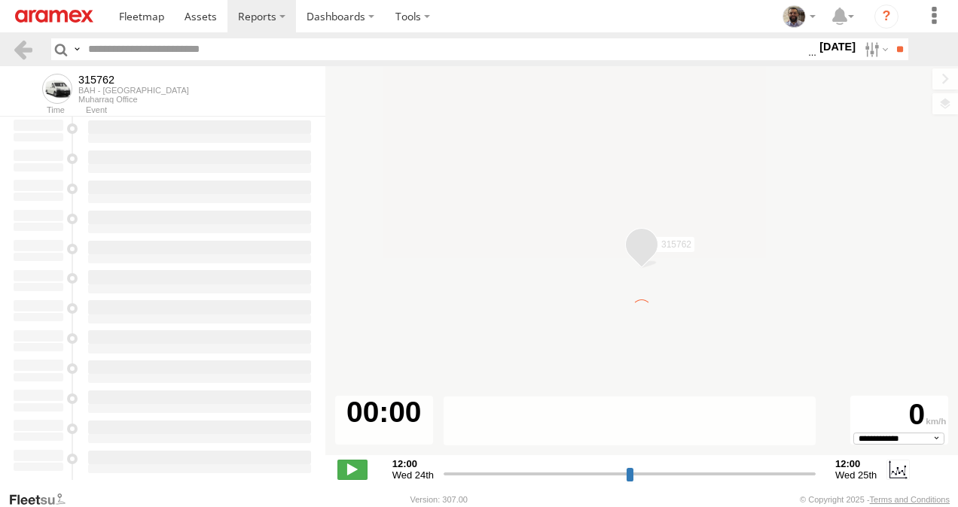
type input "**********"
click at [0, 0] on label "Close" at bounding box center [0, 0] width 0 height 0
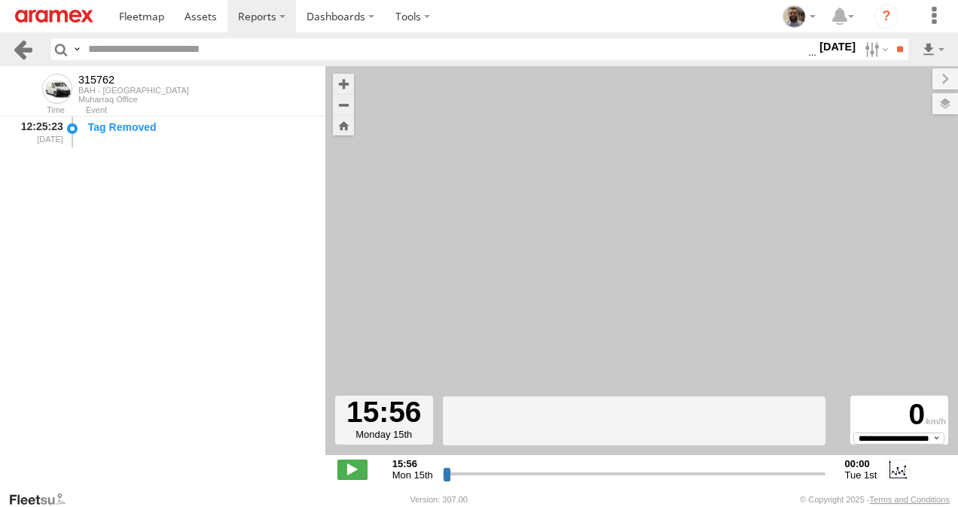
click at [21, 53] on link at bounding box center [23, 49] width 22 height 22
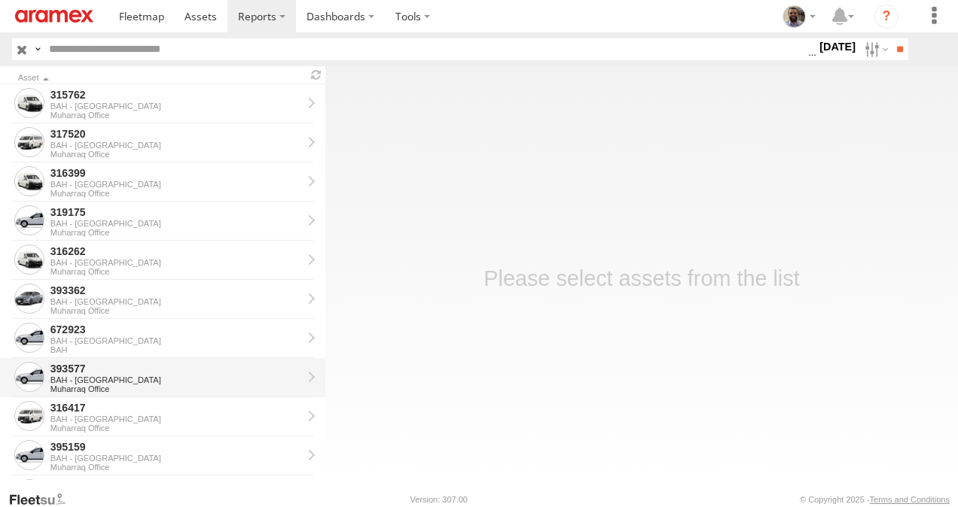
click at [150, 382] on div "BAH - [GEOGRAPHIC_DATA]" at bounding box center [175, 380] width 251 height 9
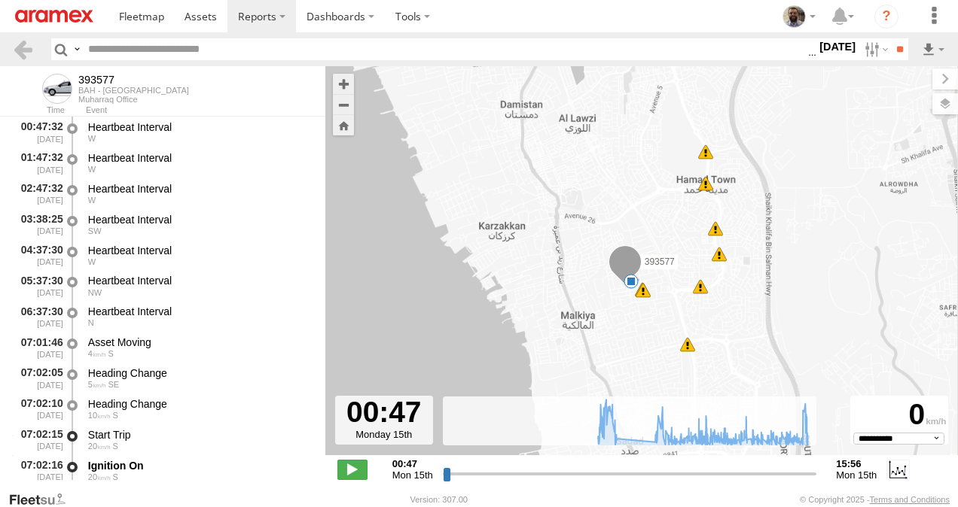
click at [0, 0] on label "Close" at bounding box center [0, 0] width 0 height 0
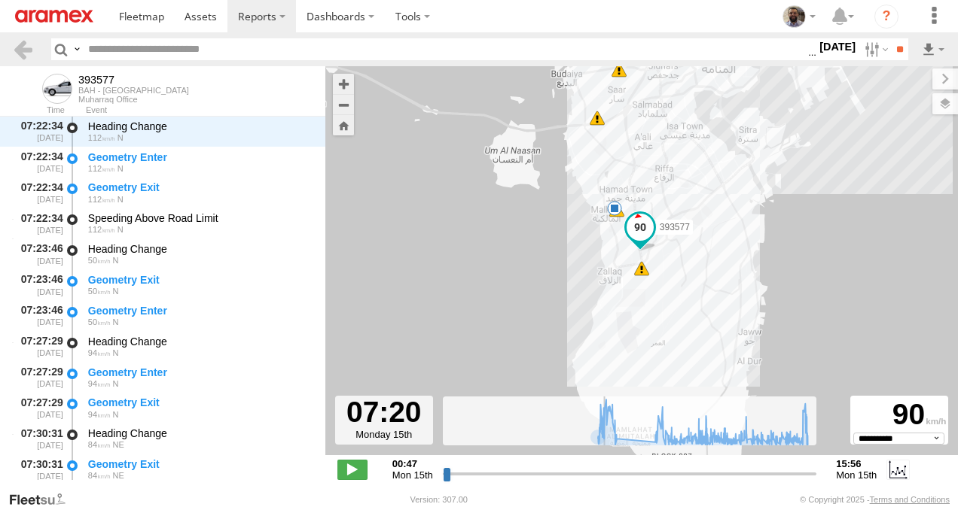
drag, startPoint x: 445, startPoint y: 472, endPoint x: 604, endPoint y: 468, distance: 158.9
click at [604, 468] on input "range" at bounding box center [630, 474] width 374 height 14
click at [351, 470] on span at bounding box center [352, 470] width 30 height 20
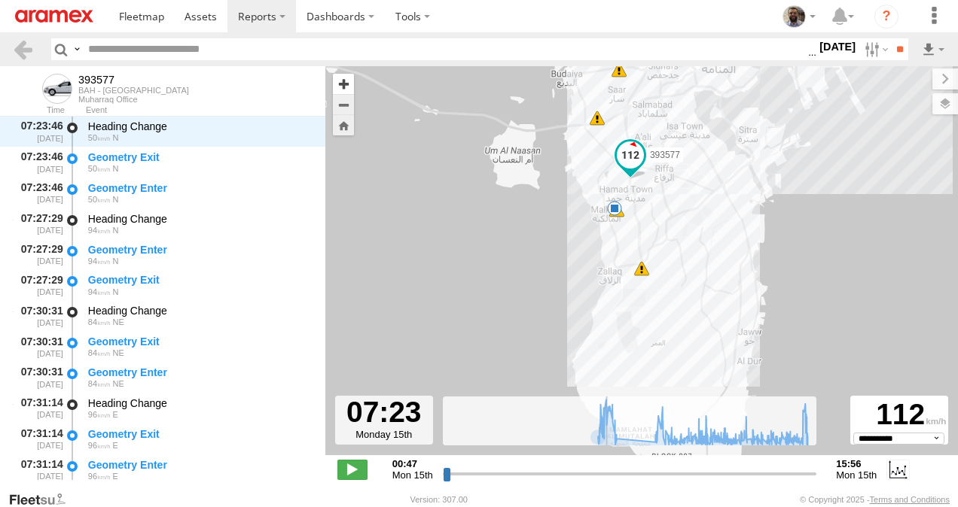
click at [345, 89] on button "Zoom in" at bounding box center [343, 84] width 21 height 20
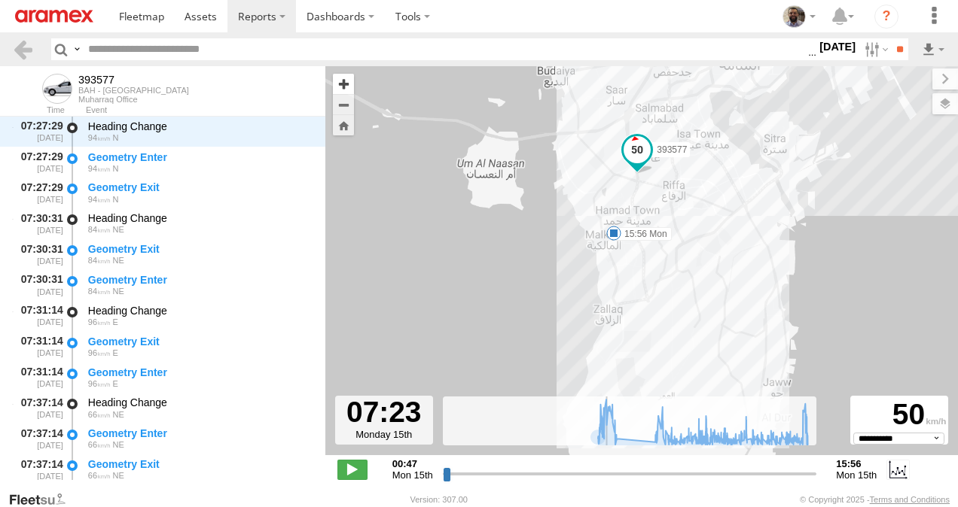
click at [345, 89] on button "Zoom in" at bounding box center [343, 84] width 21 height 20
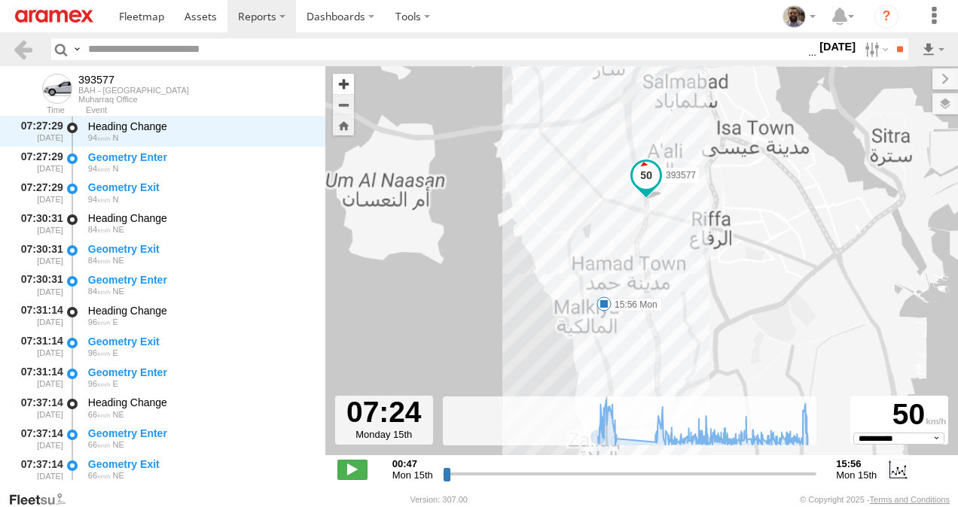
click at [345, 89] on button "Zoom in" at bounding box center [343, 84] width 21 height 20
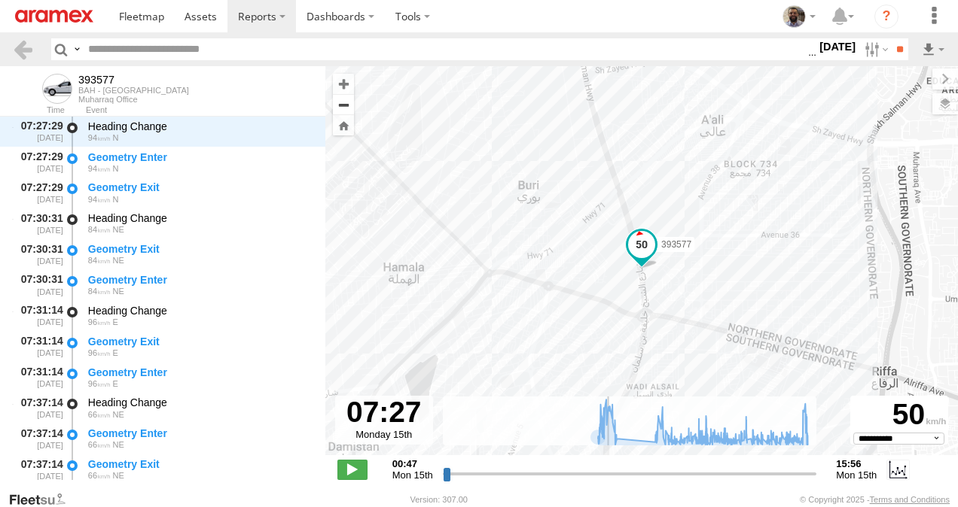
click at [346, 104] on button "Zoom out" at bounding box center [343, 104] width 21 height 21
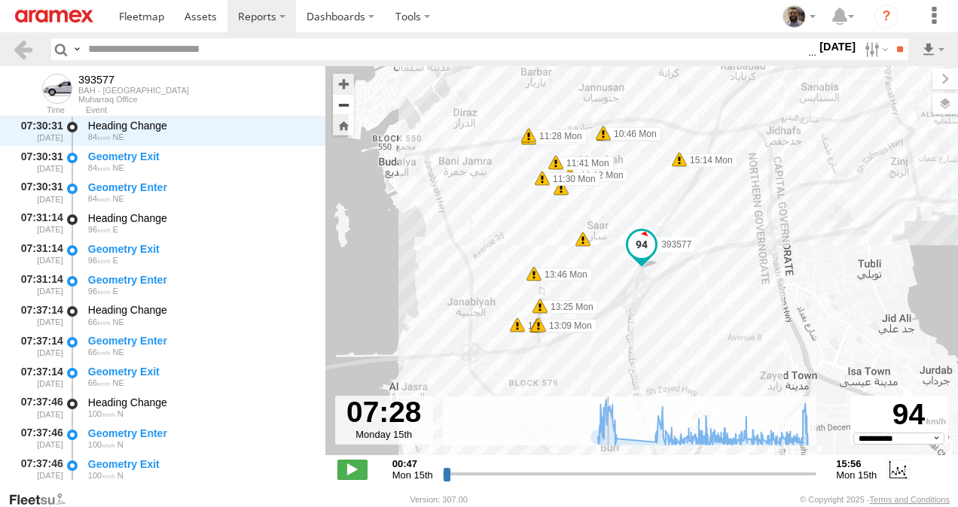
click at [346, 104] on button "Zoom out" at bounding box center [343, 104] width 21 height 21
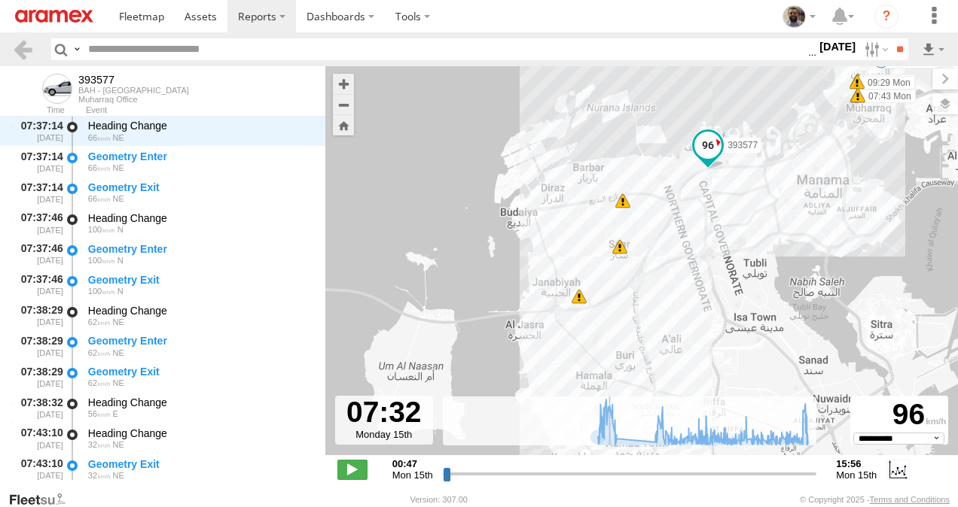
click at [623, 252] on div "9" at bounding box center [619, 246] width 15 height 15
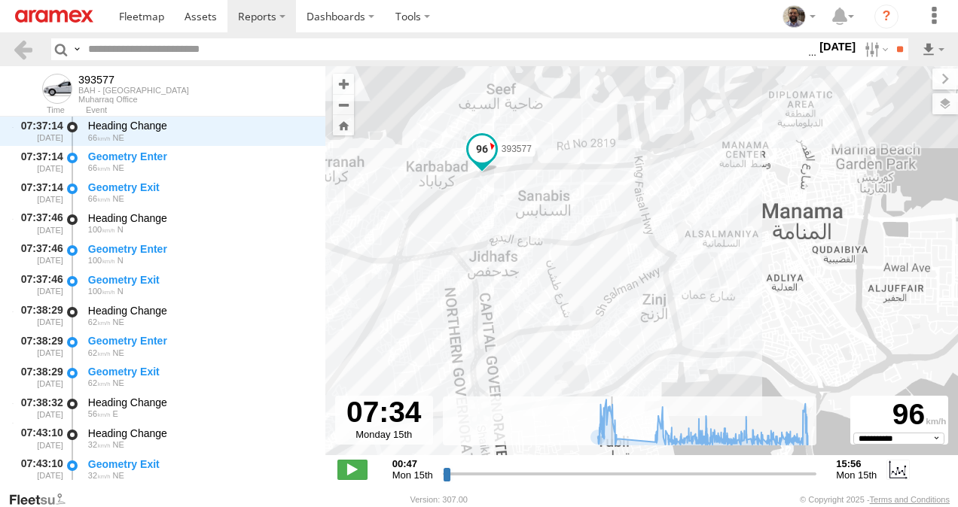
drag, startPoint x: 623, startPoint y: 252, endPoint x: 445, endPoint y: 385, distance: 221.6
click at [445, 385] on div "393577 07:43 Mon 07:43 Mon 07:43 Mon 07:53 Mon 09:29 Mon 15:56 Mon" at bounding box center [641, 268] width 632 height 405
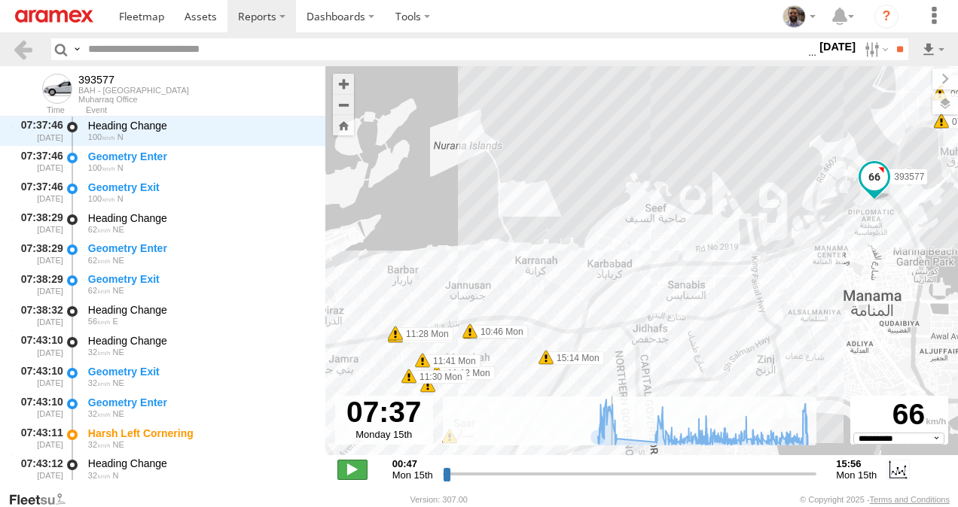
type input "**********"
click at [361, 473] on span at bounding box center [352, 470] width 30 height 20
click at [468, 330] on span at bounding box center [469, 331] width 15 height 15
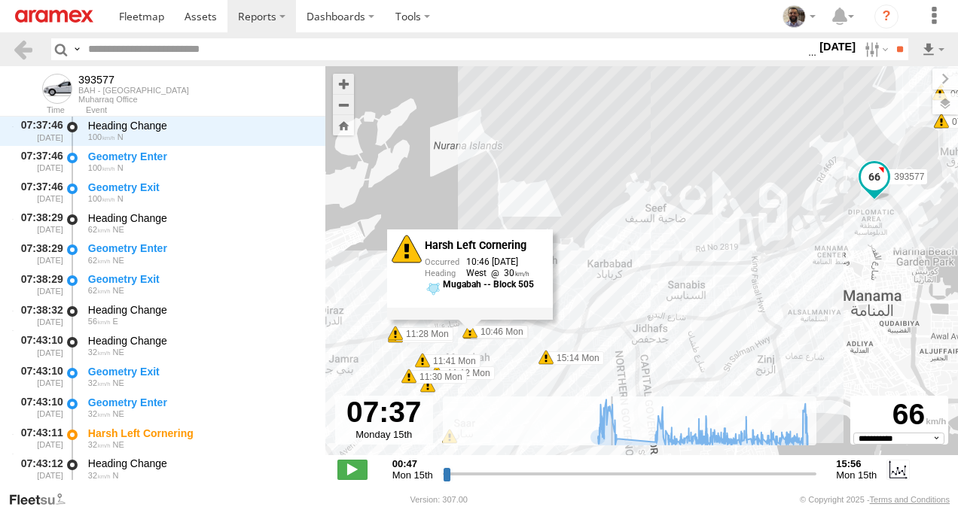
click at [547, 362] on span at bounding box center [545, 357] width 15 height 15
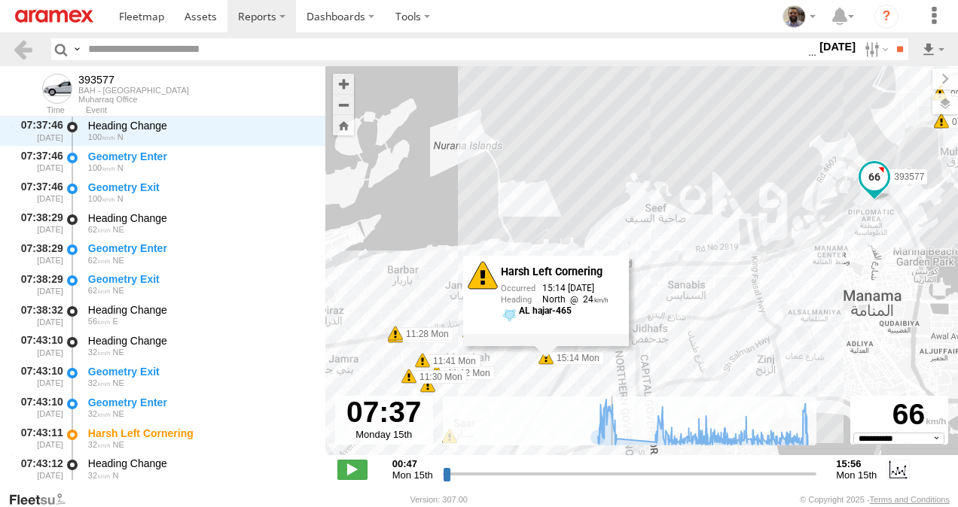
click at [419, 361] on span at bounding box center [422, 360] width 15 height 15
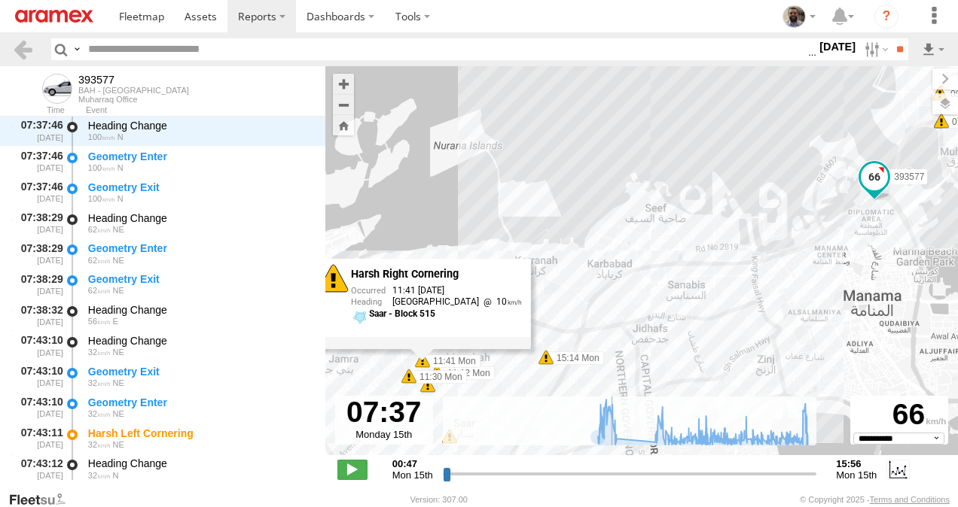
click at [407, 377] on span at bounding box center [408, 376] width 15 height 15
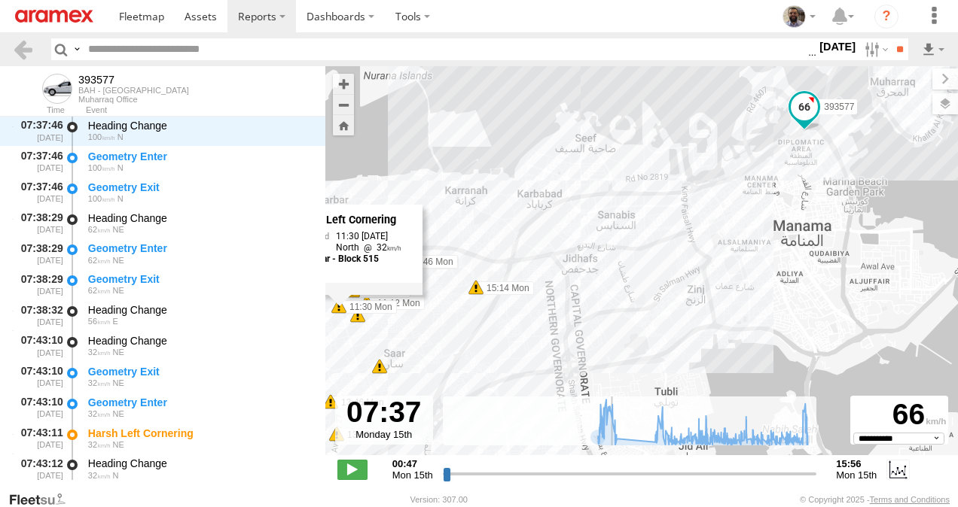
drag, startPoint x: 614, startPoint y: 321, endPoint x: 527, endPoint y: 234, distance: 122.4
click at [527, 234] on div "393577 07:43 Mon 07:43 Mon 07:43 Mon 07:53 Mon 09:29 Mon 15:56 Mon 10:46 Mon 10…" at bounding box center [641, 268] width 632 height 405
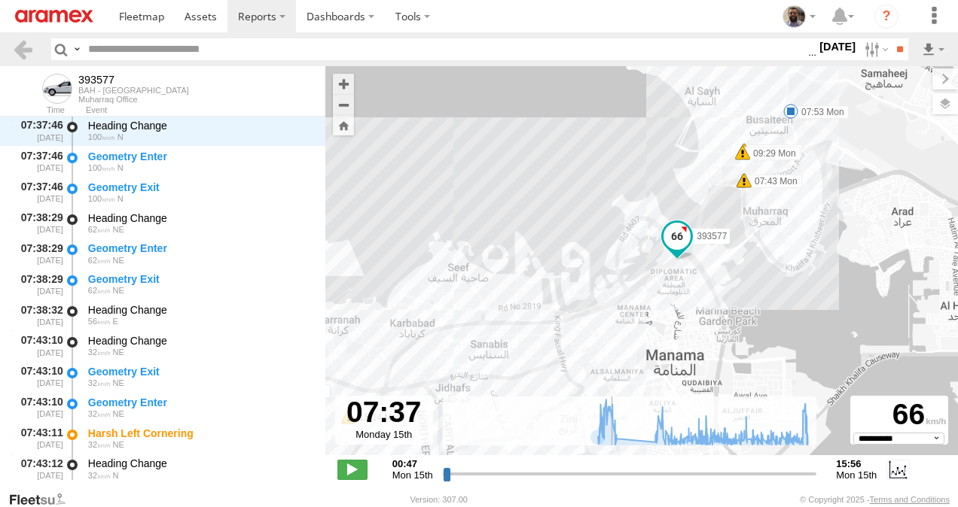
drag, startPoint x: 708, startPoint y: 245, endPoint x: 572, endPoint y: 379, distance: 191.1
click at [572, 379] on div "393577 07:43 Mon 07:43 Mon 07:43 Mon 07:53 Mon 09:29 Mon 15:56 Mon 10:46 Mon 10…" at bounding box center [641, 268] width 632 height 405
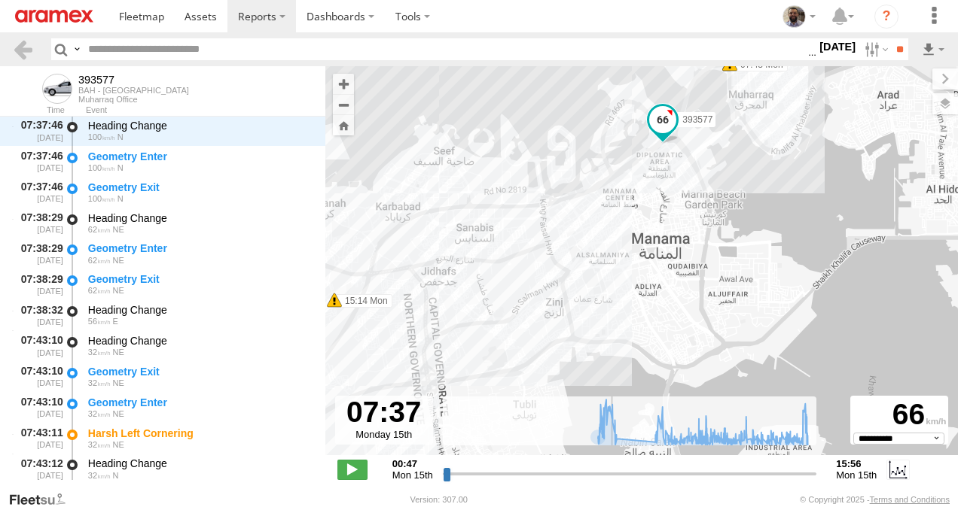
drag, startPoint x: 720, startPoint y: 264, endPoint x: 753, endPoint y: 95, distance: 171.9
click at [753, 95] on div "393577 07:43 Mon 07:43 Mon 07:43 Mon 07:53 Mon 09:29 Mon 15:56 Mon 10:46 Mon 10…" at bounding box center [641, 268] width 632 height 405
click at [653, 425] on icon at bounding box center [702, 422] width 225 height 45
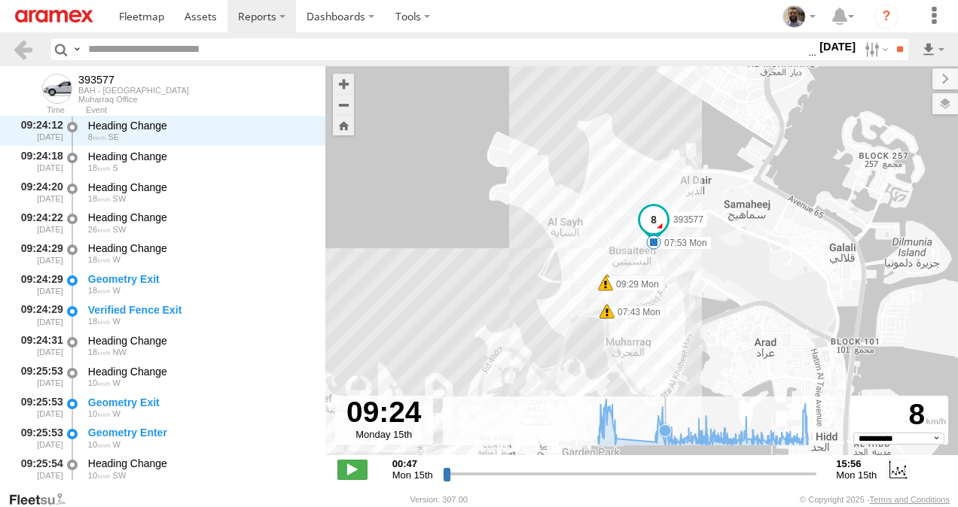
click at [669, 437] on icon at bounding box center [665, 431] width 12 height 12
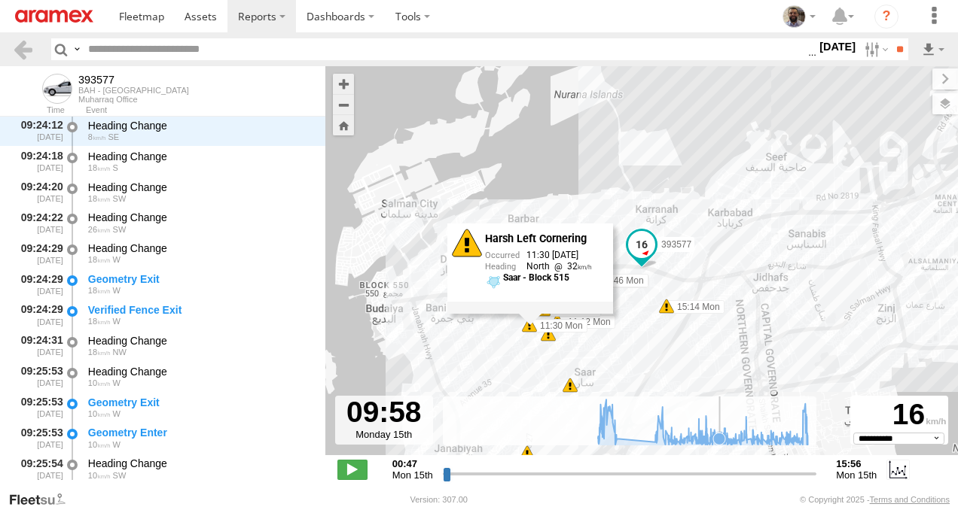
click at [718, 442] on icon at bounding box center [719, 439] width 12 height 12
click at [733, 443] on icon at bounding box center [734, 442] width 12 height 12
click at [726, 443] on icon at bounding box center [702, 422] width 225 height 45
click at [690, 455] on div "**********" at bounding box center [641, 471] width 632 height 32
click at [695, 452] on div "393577 07:43 Mon 07:43 Mon 07:43 Mon 07:53 Mon 09:29 Mon 15:56 Mon 10:46 Mon 10…" at bounding box center [641, 268] width 632 height 405
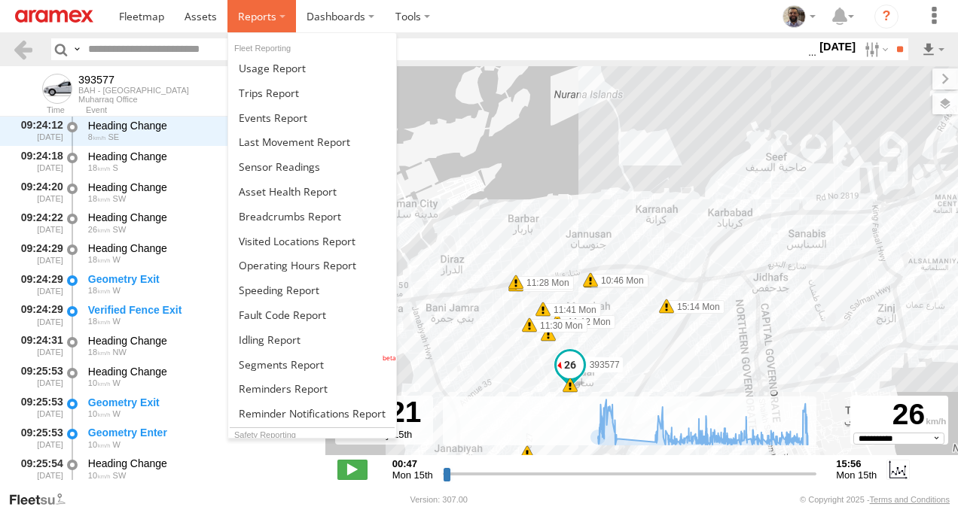
click at [257, 27] on label at bounding box center [261, 16] width 69 height 32
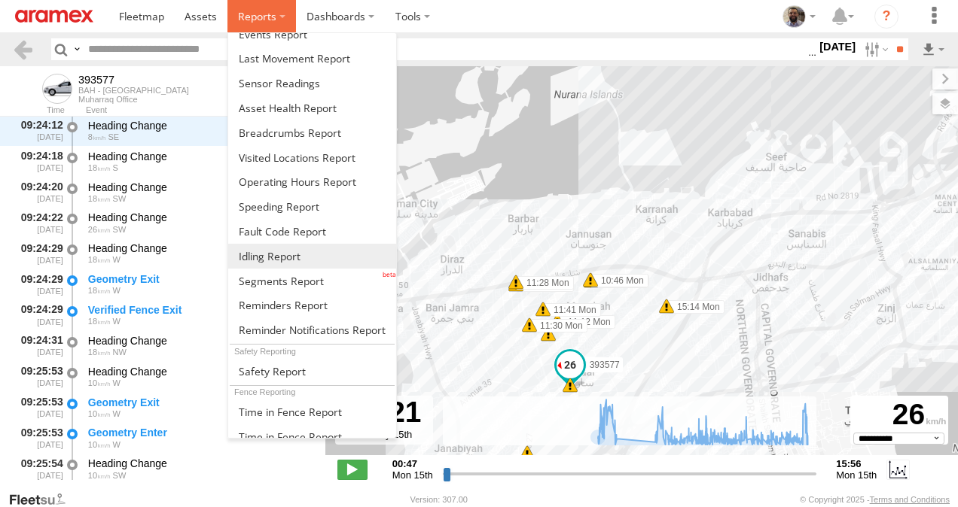
scroll to position [86, 0]
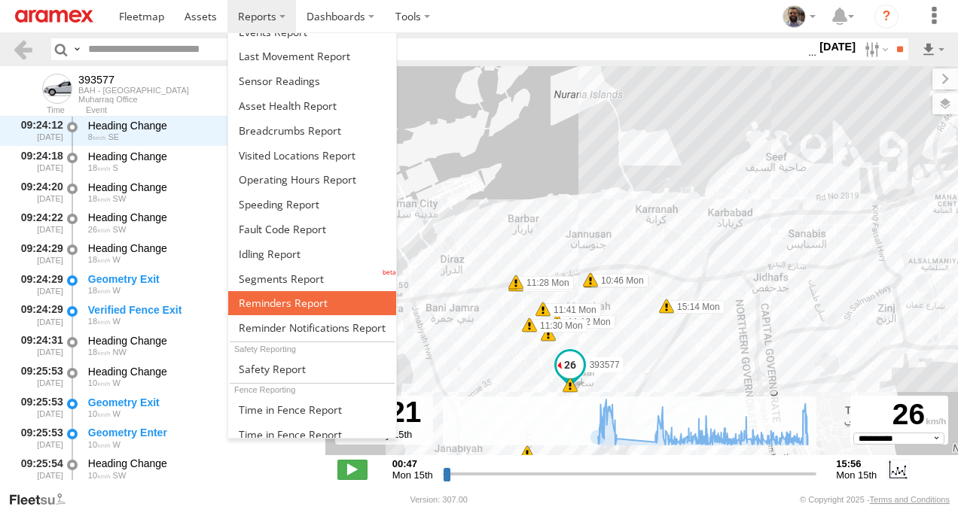
click at [280, 304] on span at bounding box center [283, 303] width 89 height 14
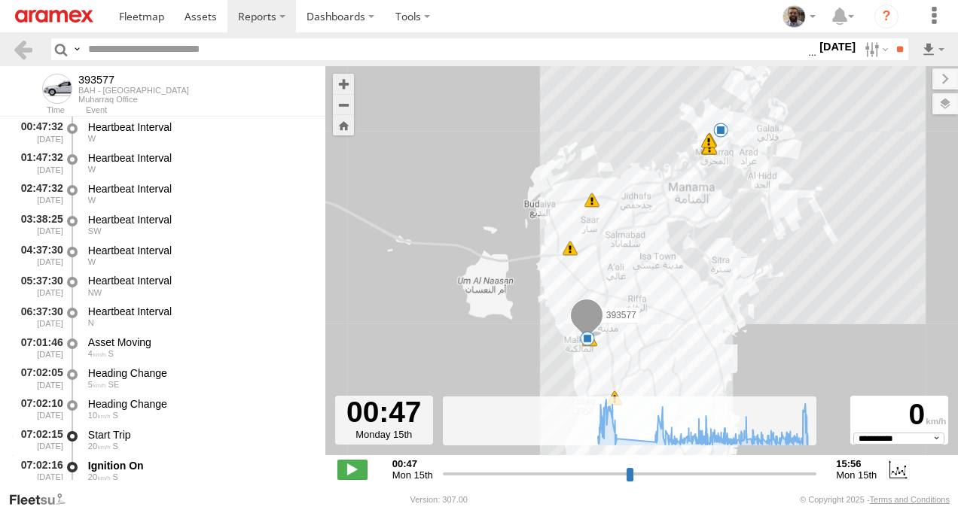
select select "**********"
click at [0, 0] on label "Close" at bounding box center [0, 0] width 0 height 0
click at [571, 320] on span at bounding box center [586, 319] width 33 height 41
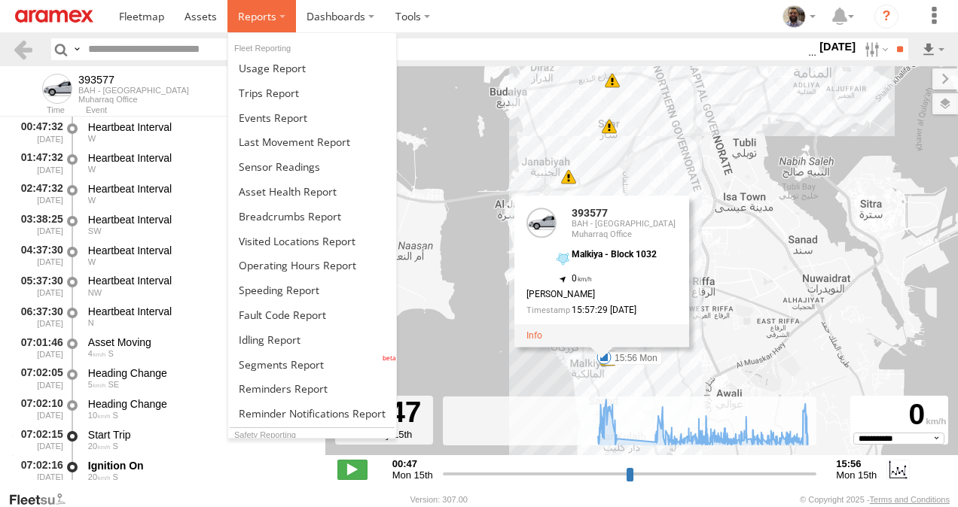
click at [273, 30] on label at bounding box center [261, 16] width 69 height 32
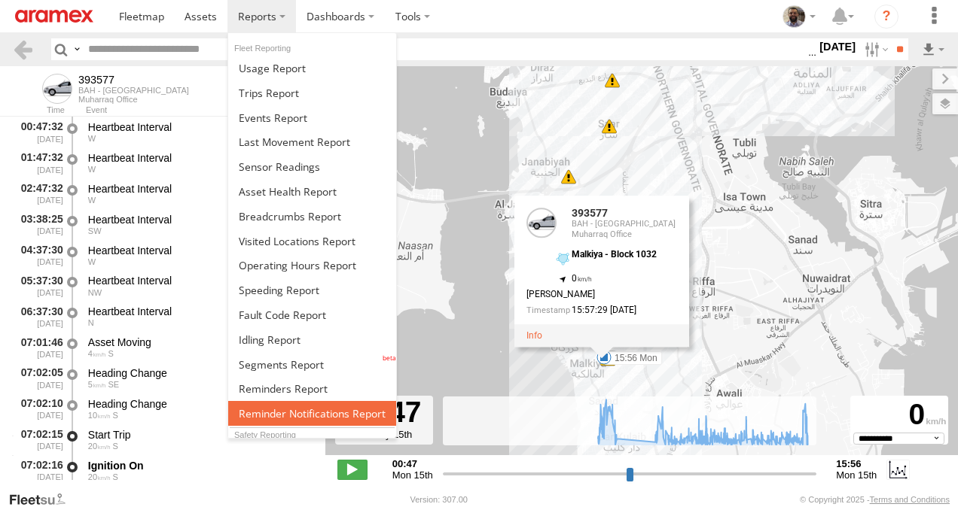
click at [279, 402] on link at bounding box center [312, 413] width 168 height 25
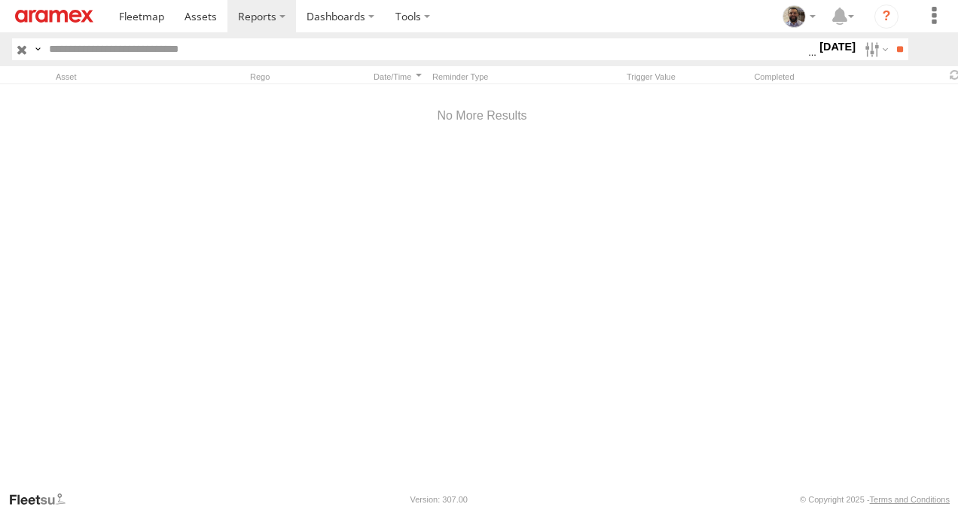
click at [0, 0] on span "BAH - [GEOGRAPHIC_DATA]" at bounding box center [0, 0] width 0 height 0
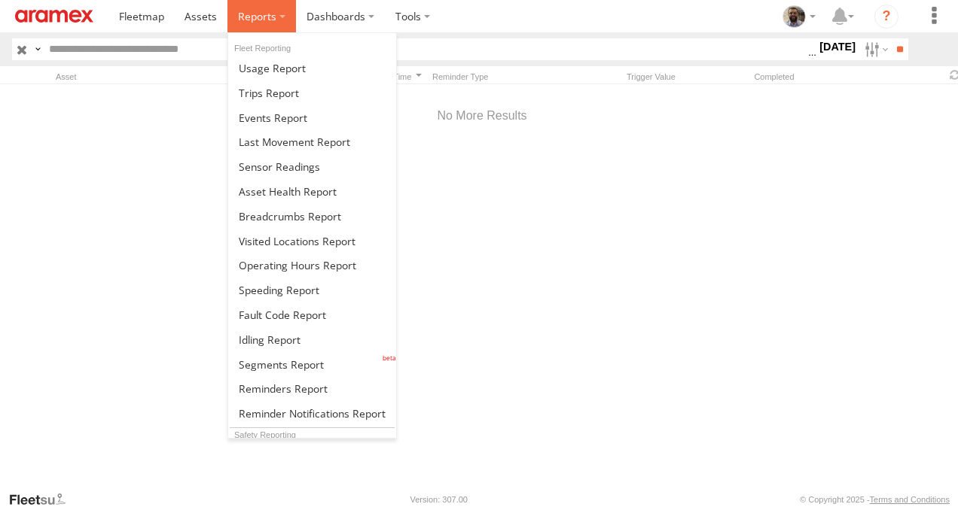
click at [254, 10] on span at bounding box center [257, 16] width 38 height 14
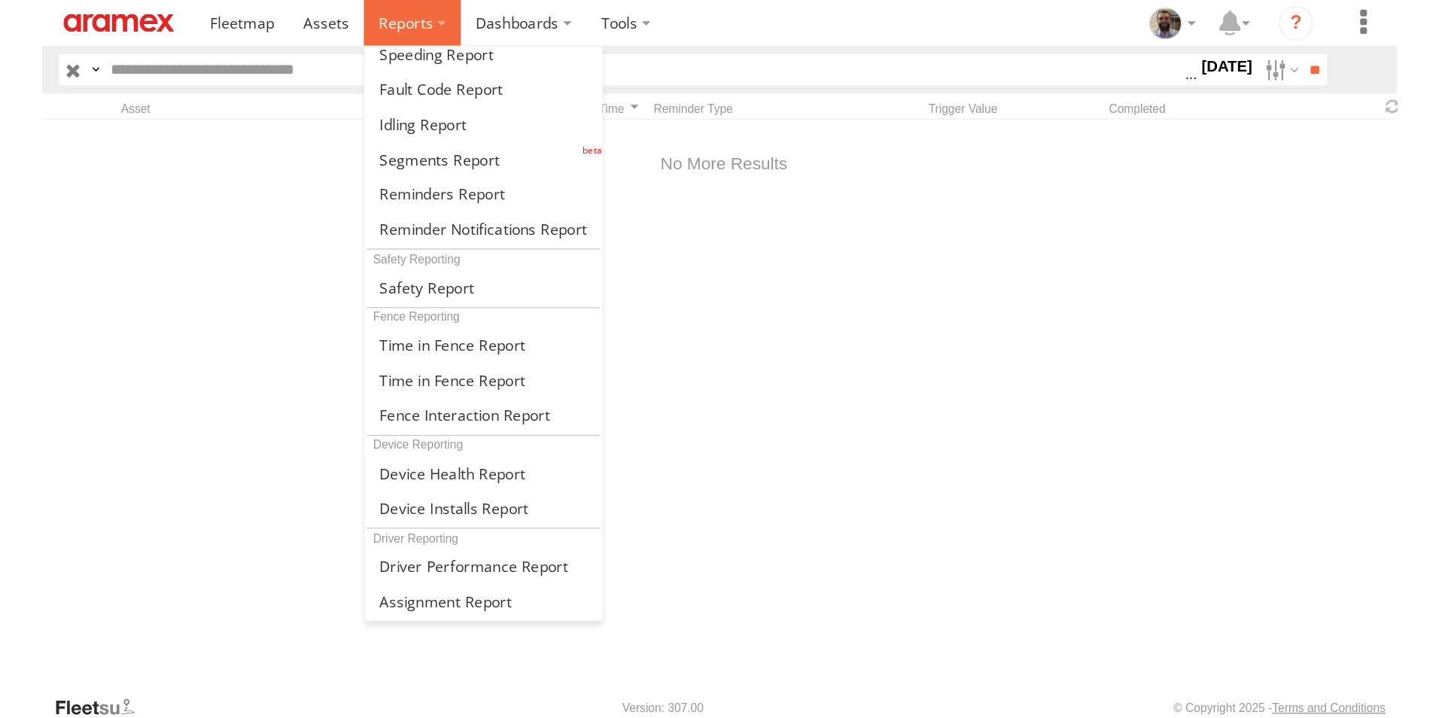
scroll to position [288, 0]
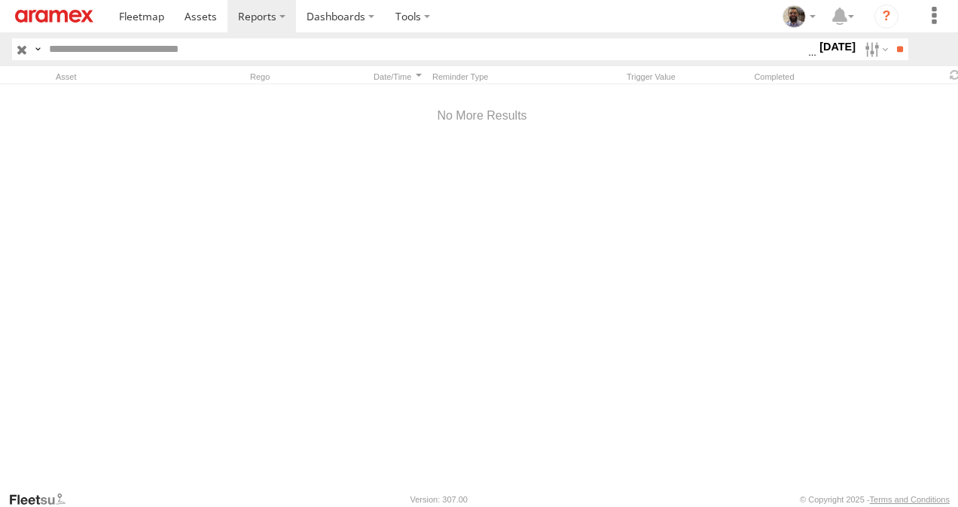
click at [153, 235] on div at bounding box center [482, 287] width 964 height 407
